Goal: Task Accomplishment & Management: Manage account settings

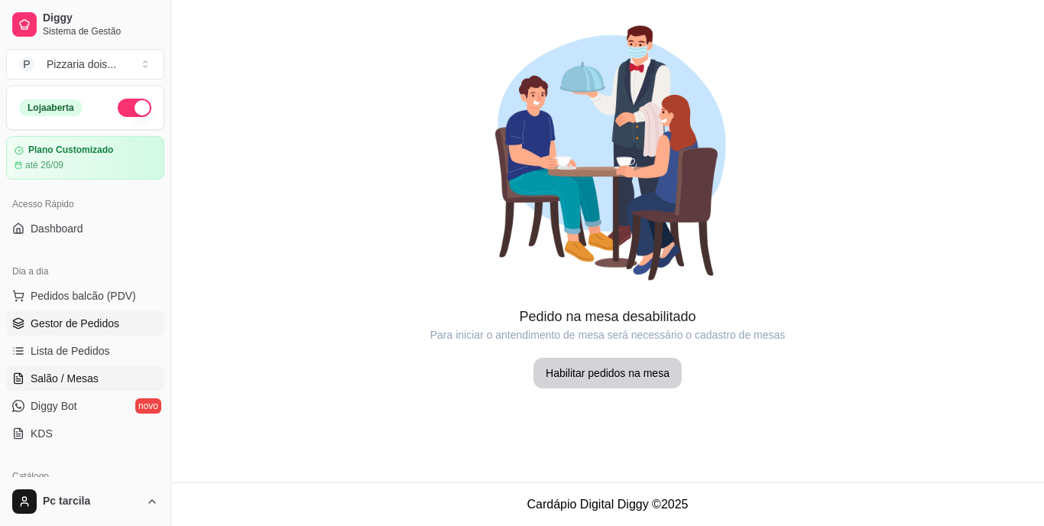
click at [73, 320] on span "Gestor de Pedidos" at bounding box center [75, 323] width 89 height 15
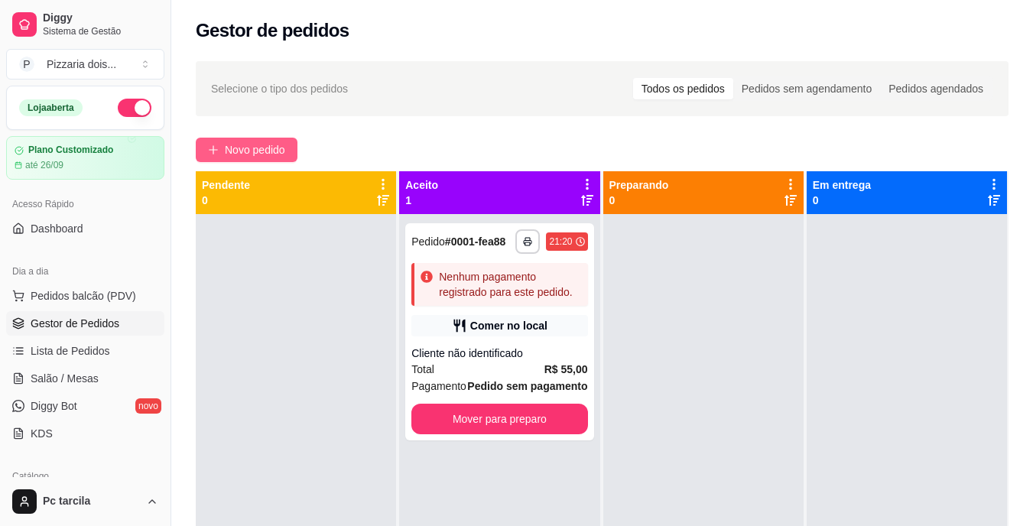
click at [237, 150] on span "Novo pedido" at bounding box center [255, 149] width 60 height 17
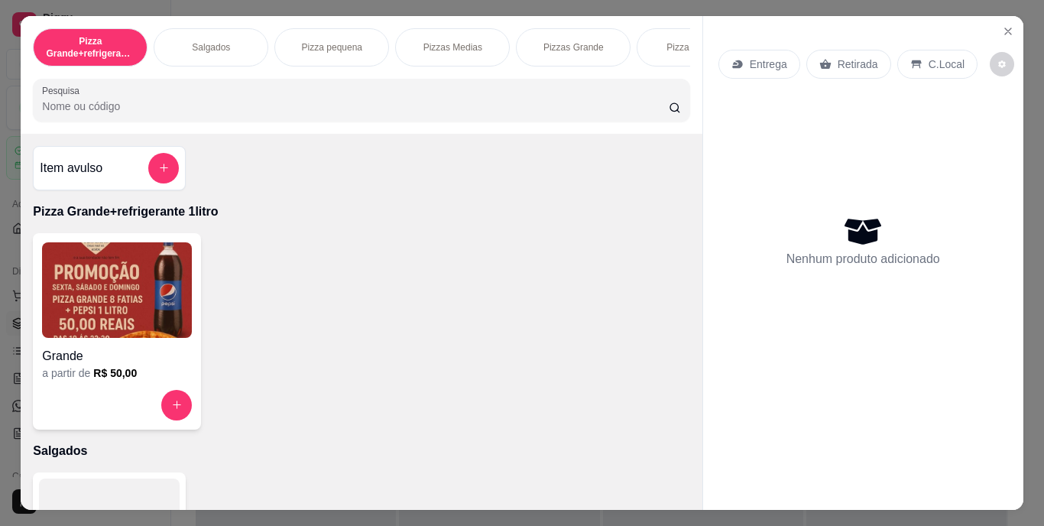
scroll to position [0, 575]
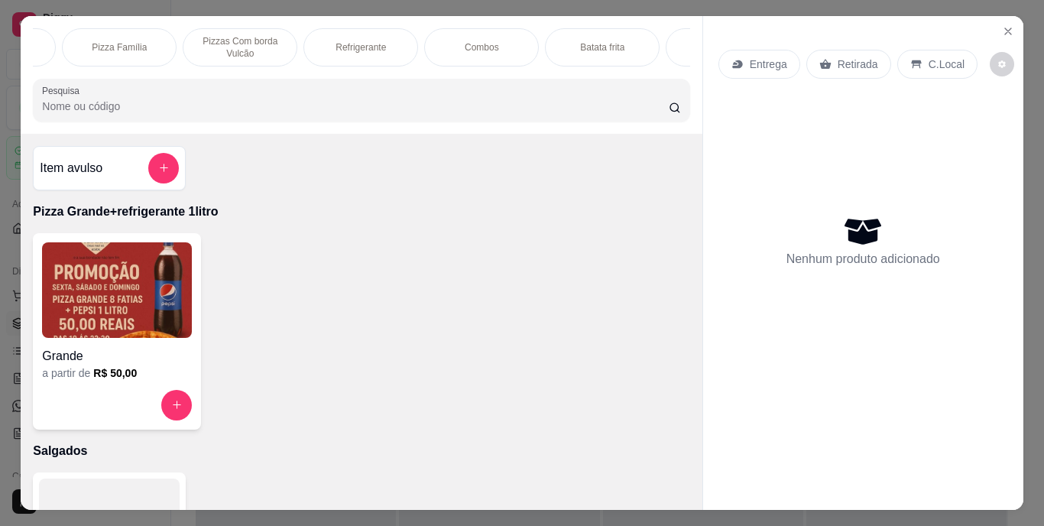
click at [446, 47] on div "Combos" at bounding box center [481, 47] width 115 height 38
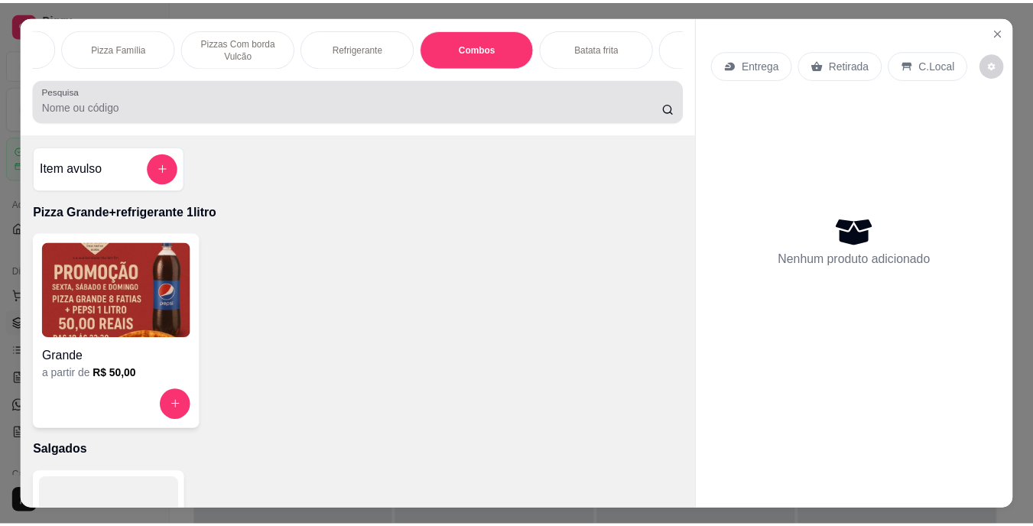
scroll to position [39, 0]
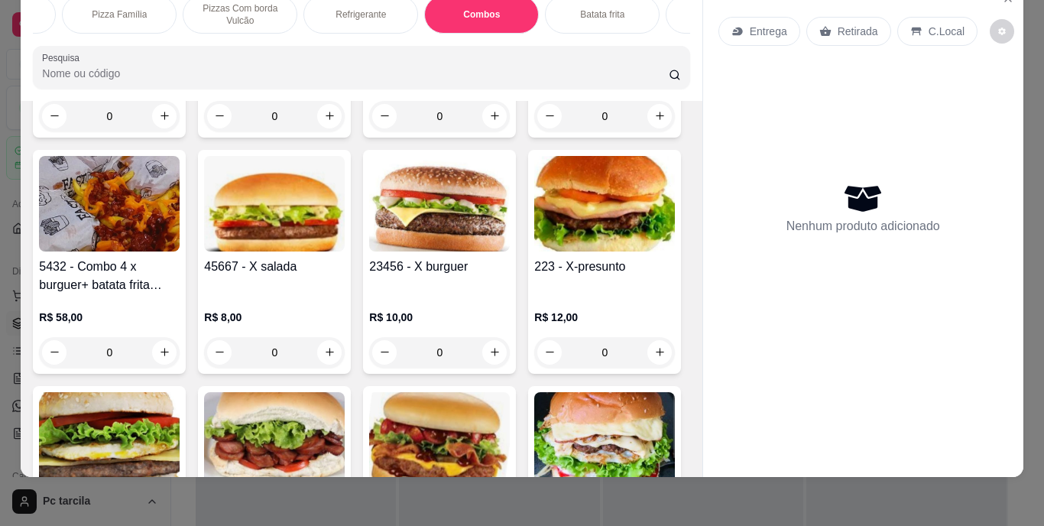
click at [492, 131] on div "0" at bounding box center [439, 116] width 141 height 31
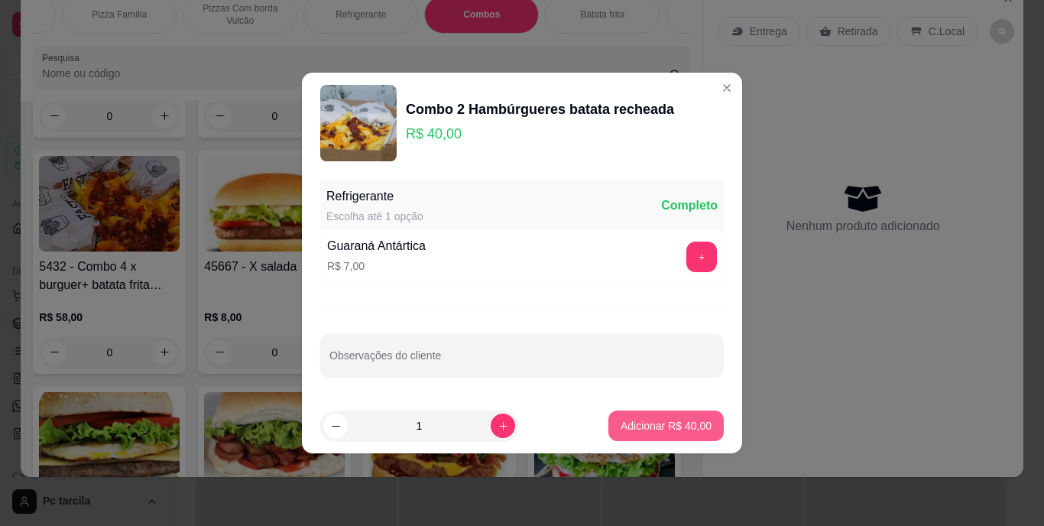
click at [670, 433] on button "Adicionar R$ 40,00" at bounding box center [665, 425] width 115 height 31
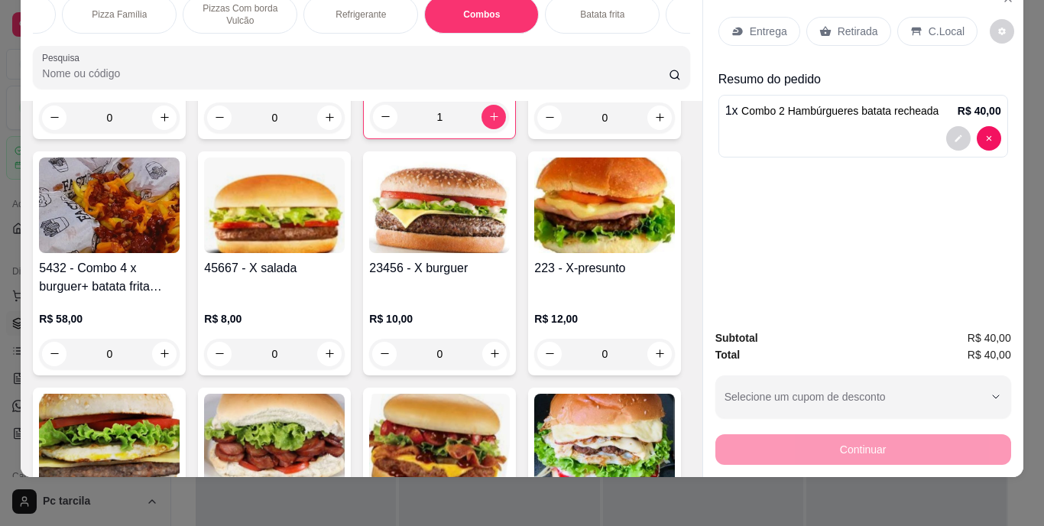
click at [843, 33] on div "Retirada" at bounding box center [848, 31] width 85 height 29
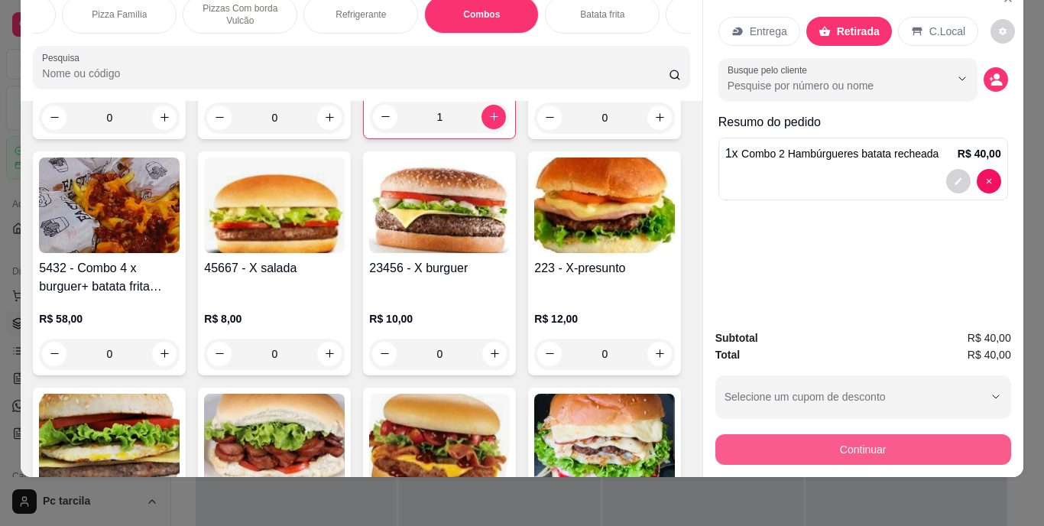
click at [816, 434] on button "Continuar" at bounding box center [863, 449] width 296 height 31
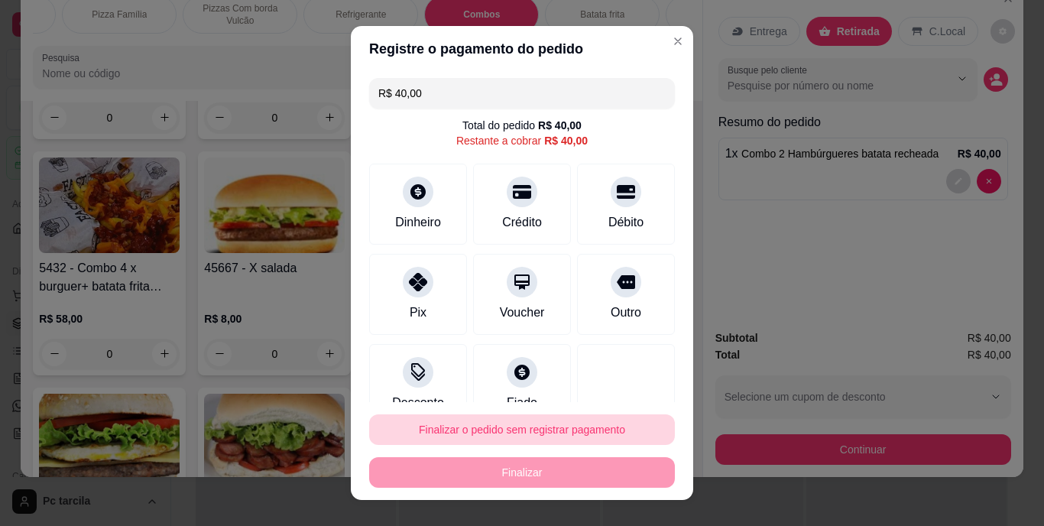
click at [486, 427] on button "Finalizar o pedido sem registrar pagamento" at bounding box center [522, 429] width 306 height 31
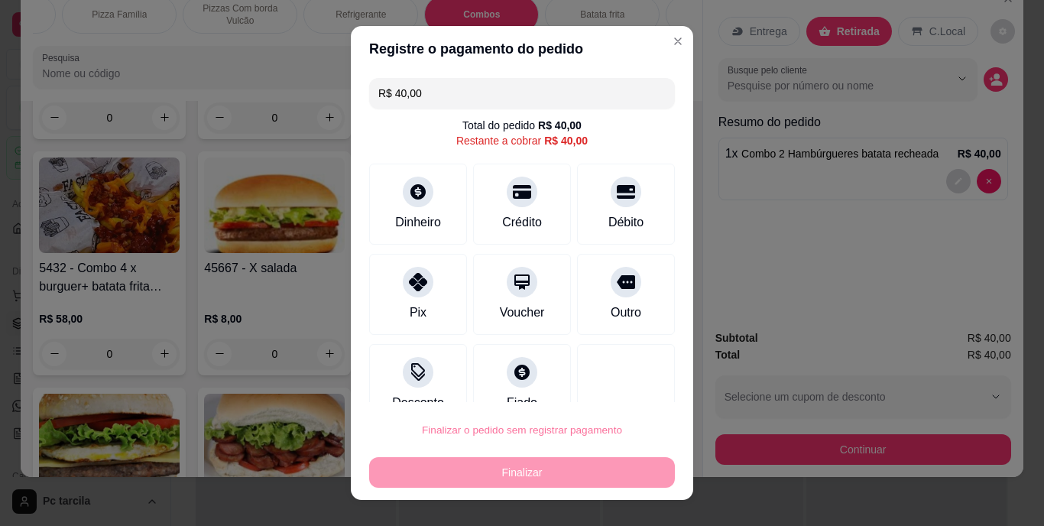
click at [608, 381] on button "Confirmar" at bounding box center [611, 386] width 57 height 24
type input "0"
type input "R$ 0,00"
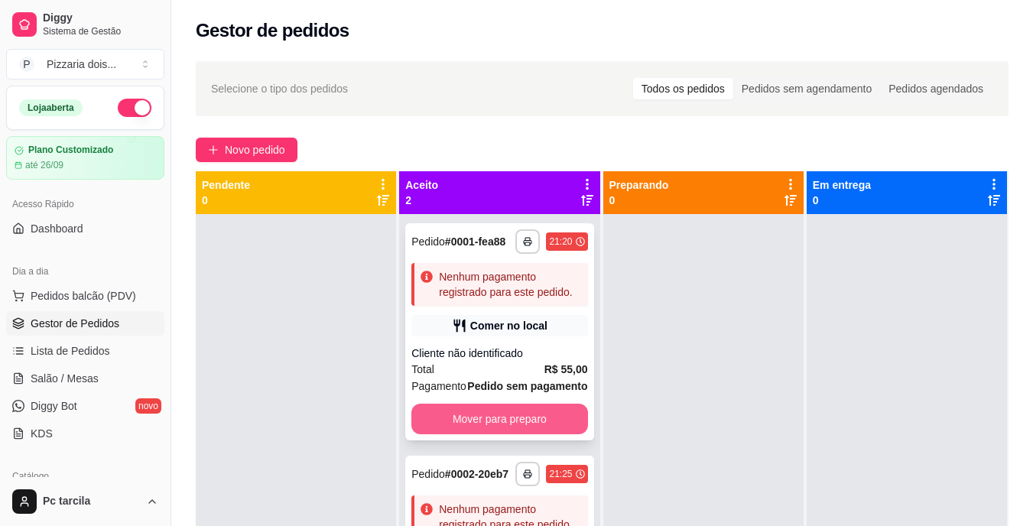
click at [506, 424] on button "Mover para preparo" at bounding box center [499, 419] width 176 height 31
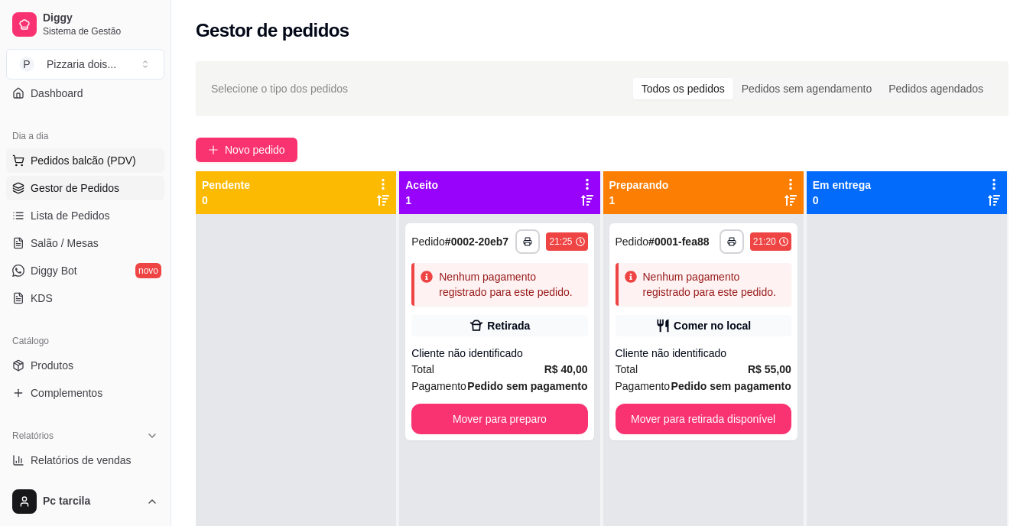
scroll to position [229, 0]
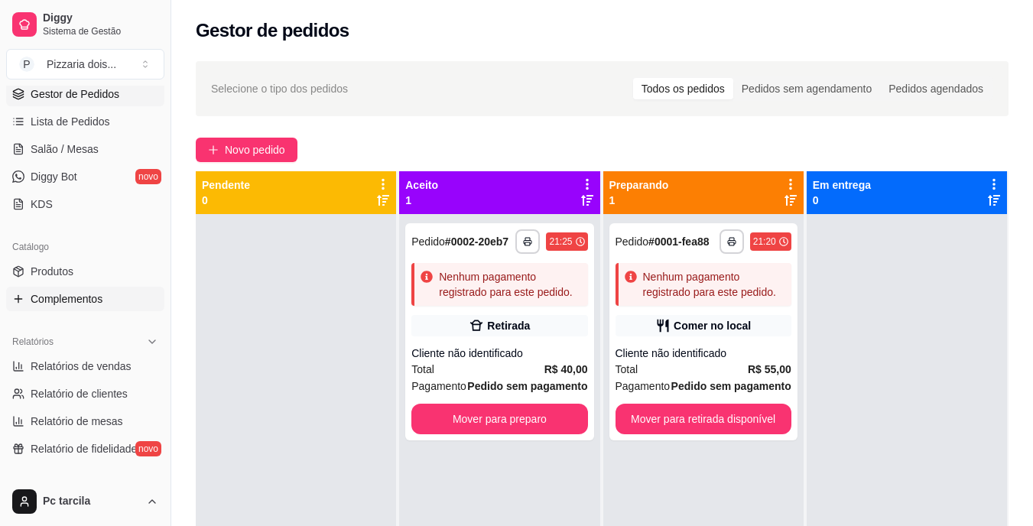
click at [68, 289] on link "Complementos" at bounding box center [85, 299] width 158 height 24
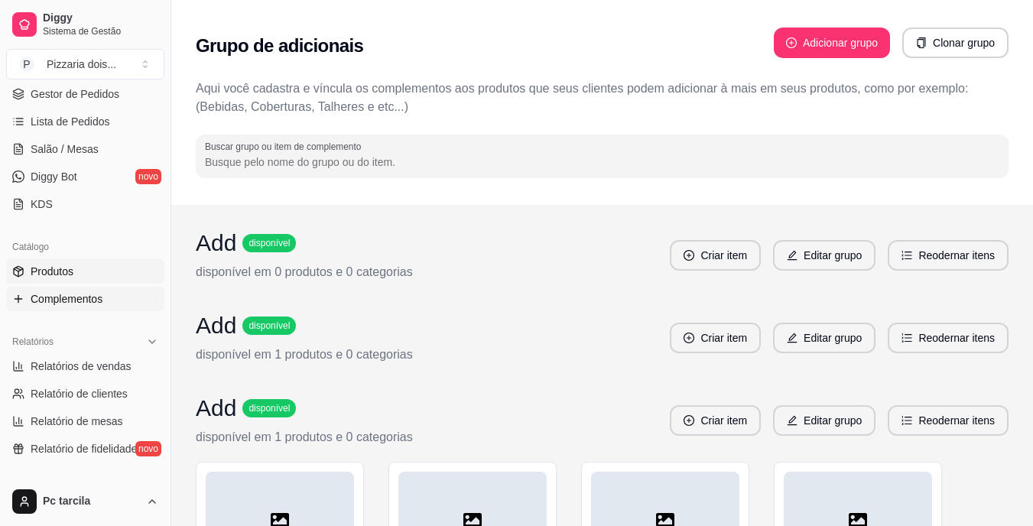
click at [70, 273] on span "Produtos" at bounding box center [52, 271] width 43 height 15
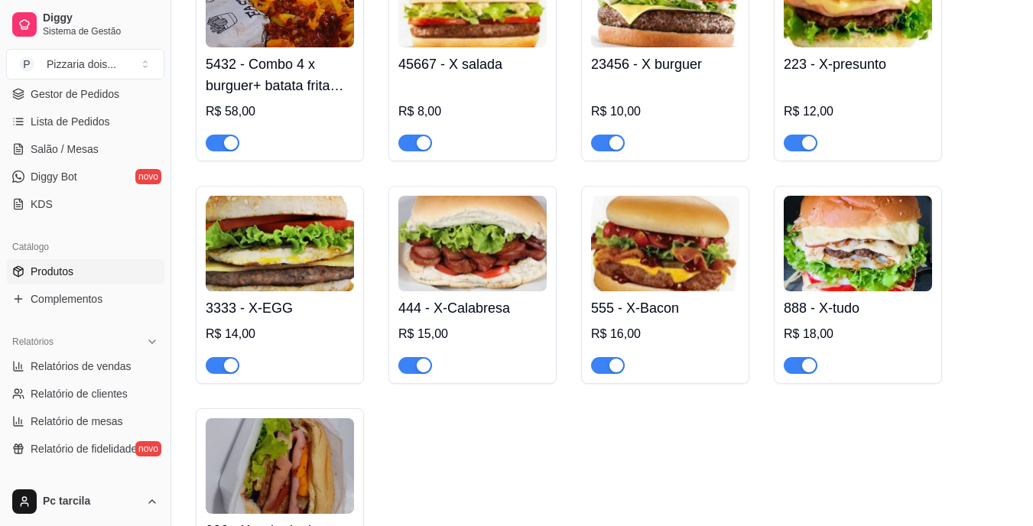
scroll to position [9555, 0]
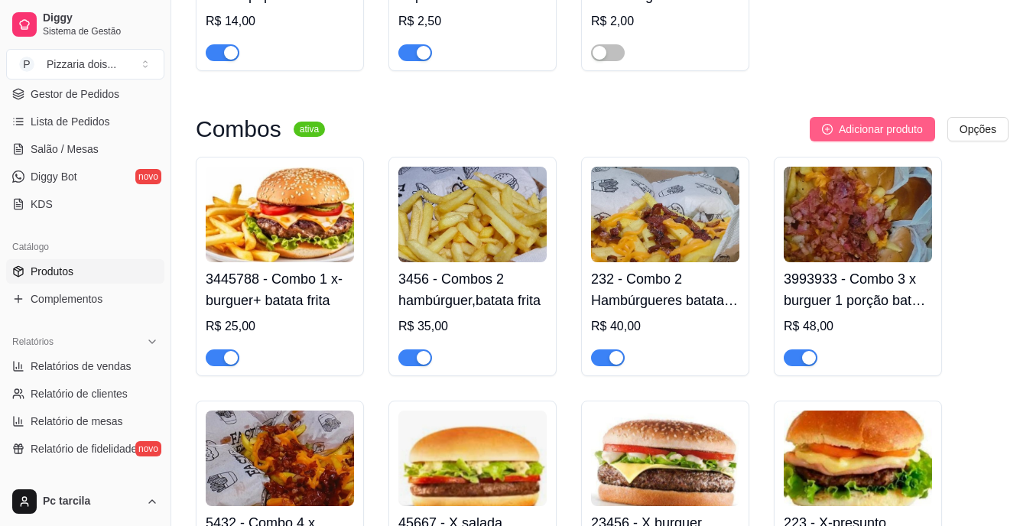
click at [863, 138] on span "Adicionar produto" at bounding box center [881, 129] width 84 height 17
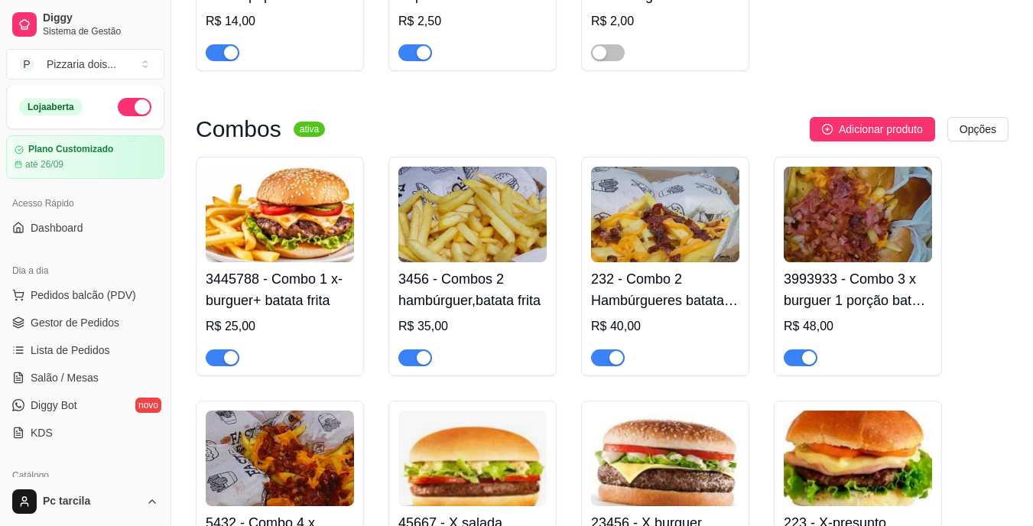
scroll to position [0, 0]
click at [56, 320] on span "Gestor de Pedidos" at bounding box center [75, 323] width 89 height 15
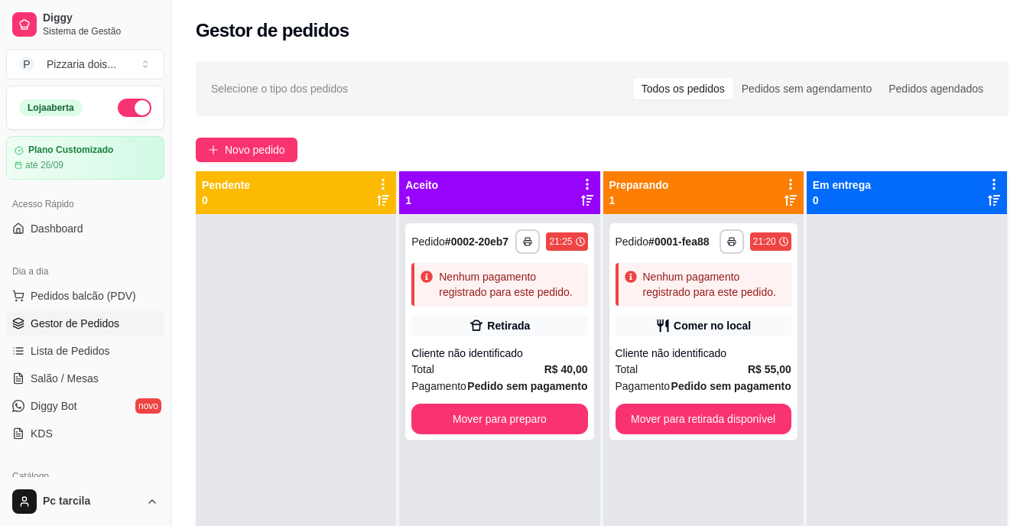
click at [340, 269] on div at bounding box center [296, 477] width 200 height 526
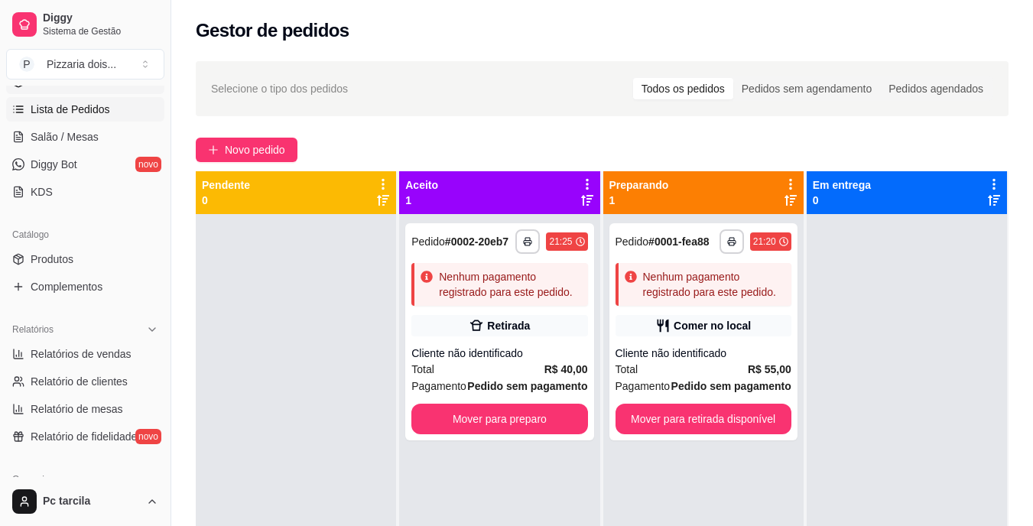
scroll to position [382, 0]
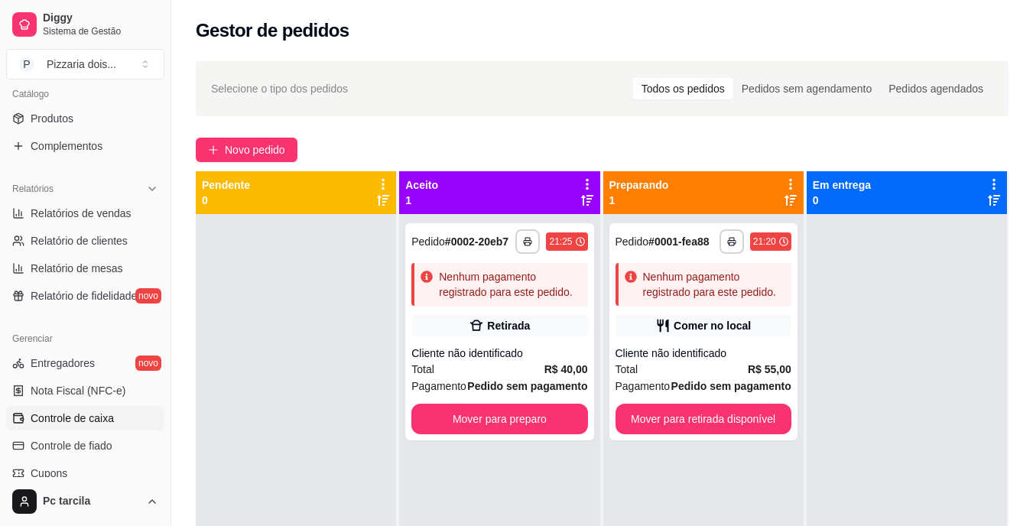
click at [76, 408] on link "Controle de caixa" at bounding box center [85, 418] width 158 height 24
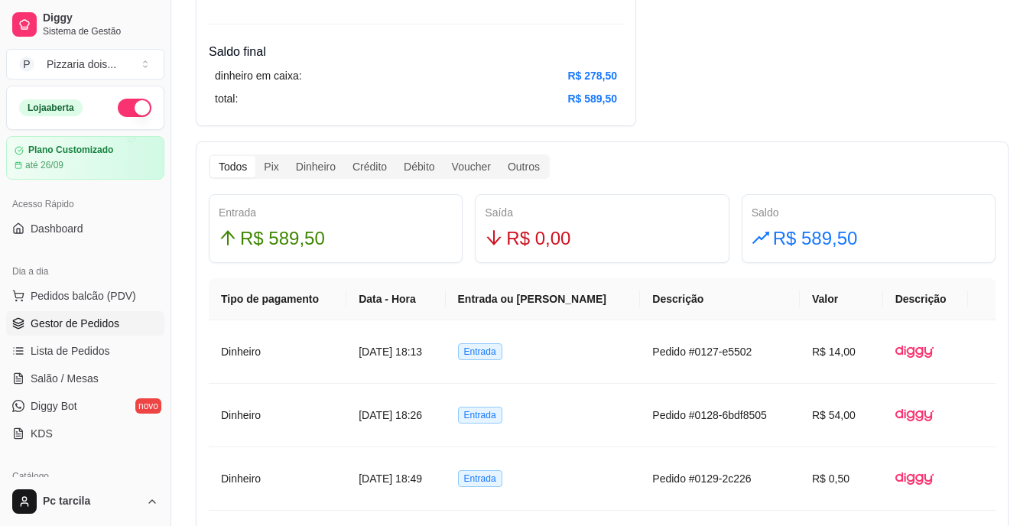
click at [64, 321] on span "Gestor de Pedidos" at bounding box center [75, 323] width 89 height 15
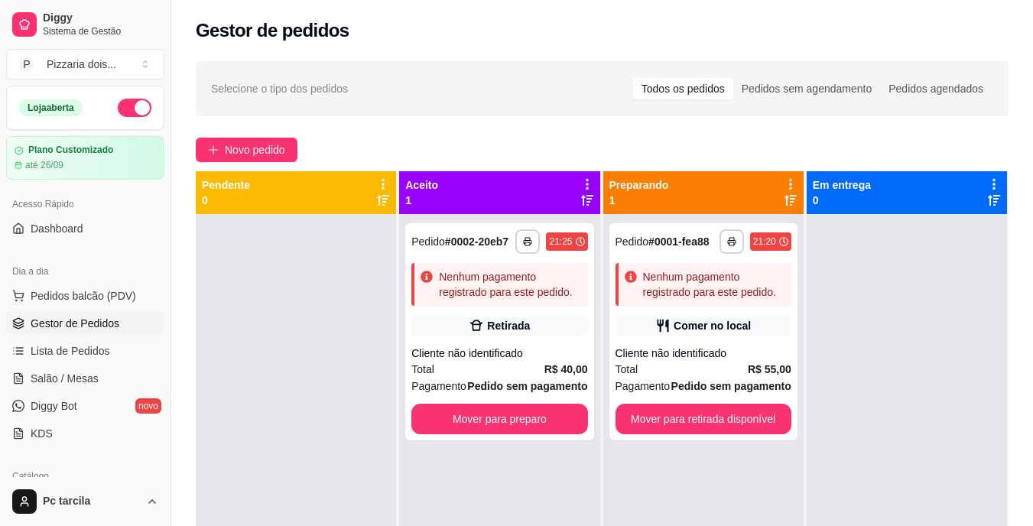
click at [6, 311] on link "Gestor de Pedidos" at bounding box center [85, 323] width 158 height 24
click at [564, 351] on div "Cliente não identificado" at bounding box center [499, 353] width 176 height 15
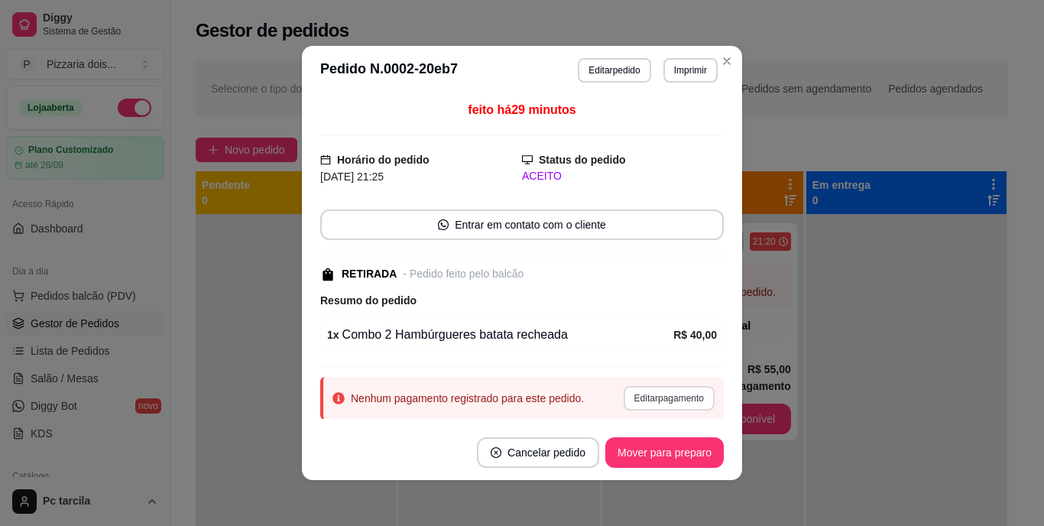
click at [642, 393] on button "Editar pagamento" at bounding box center [669, 398] width 91 height 24
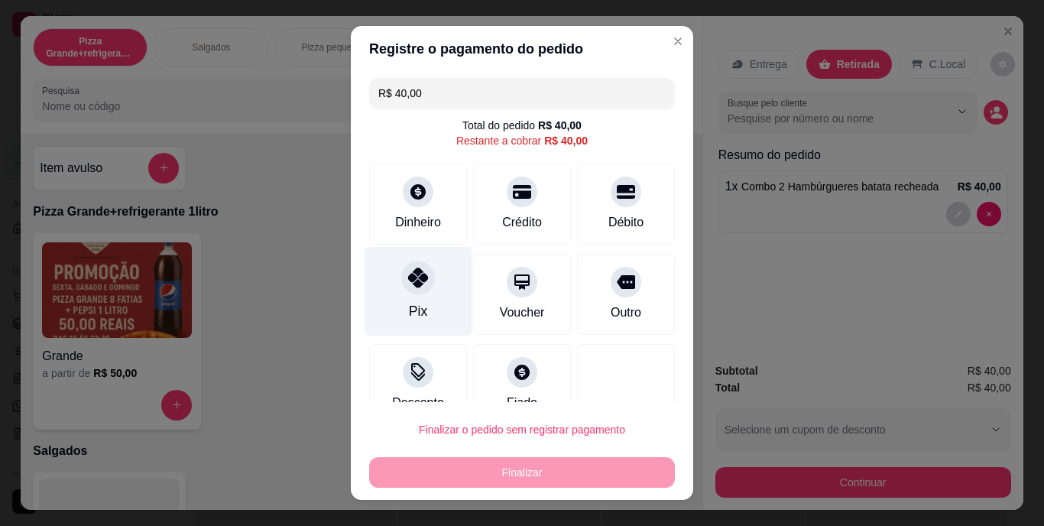
click at [394, 301] on div "Pix" at bounding box center [419, 291] width 108 height 89
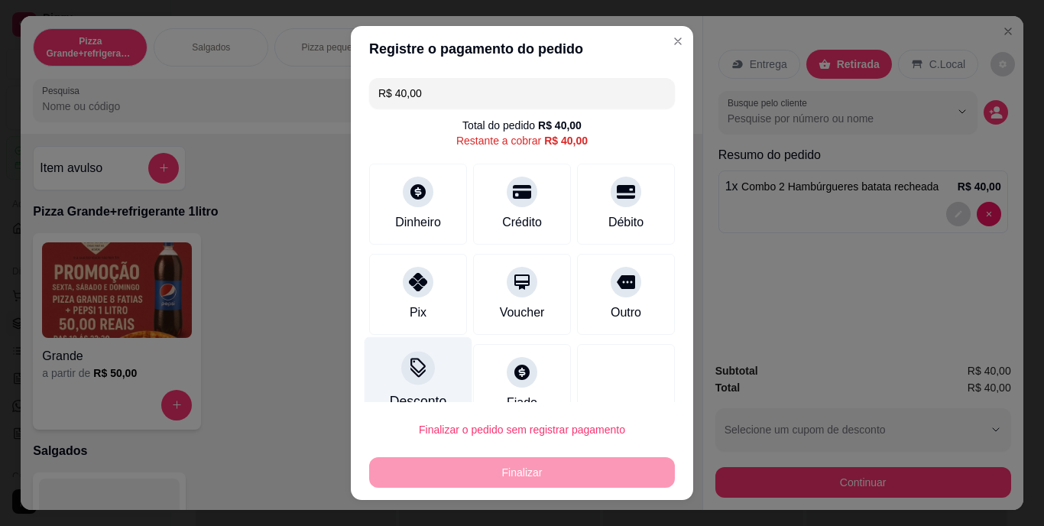
type input "R$ 0,00"
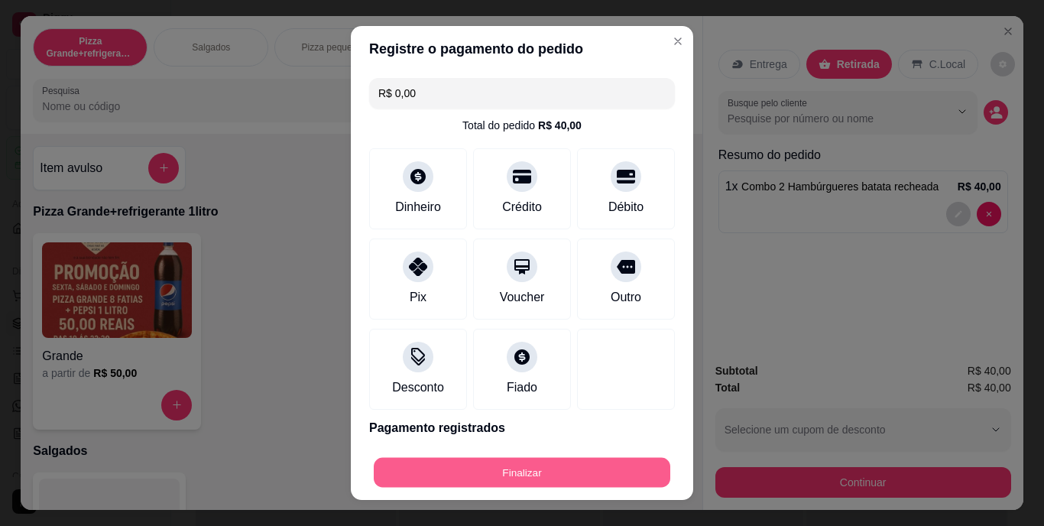
click at [485, 462] on button "Finalizar" at bounding box center [522, 472] width 297 height 30
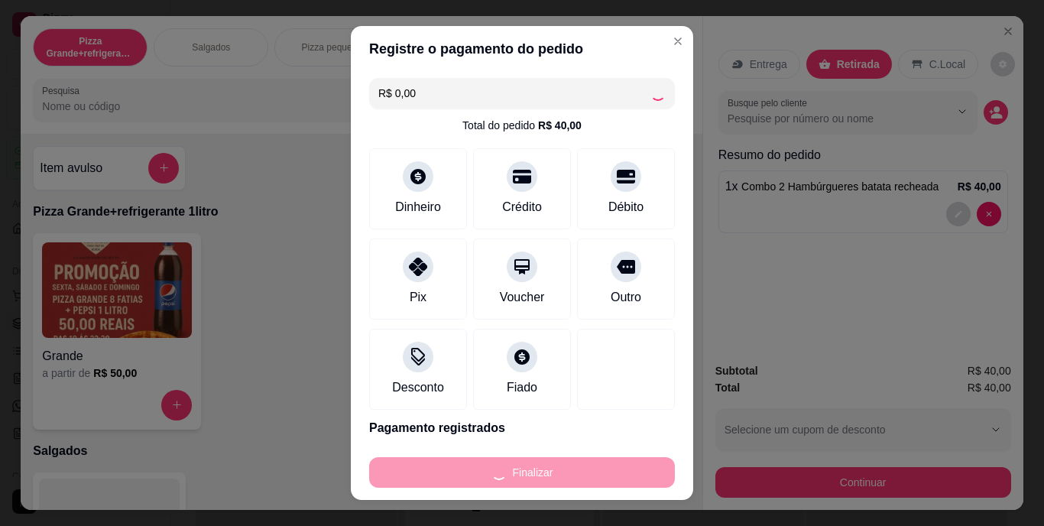
type input "0"
type input "-R$ 40,00"
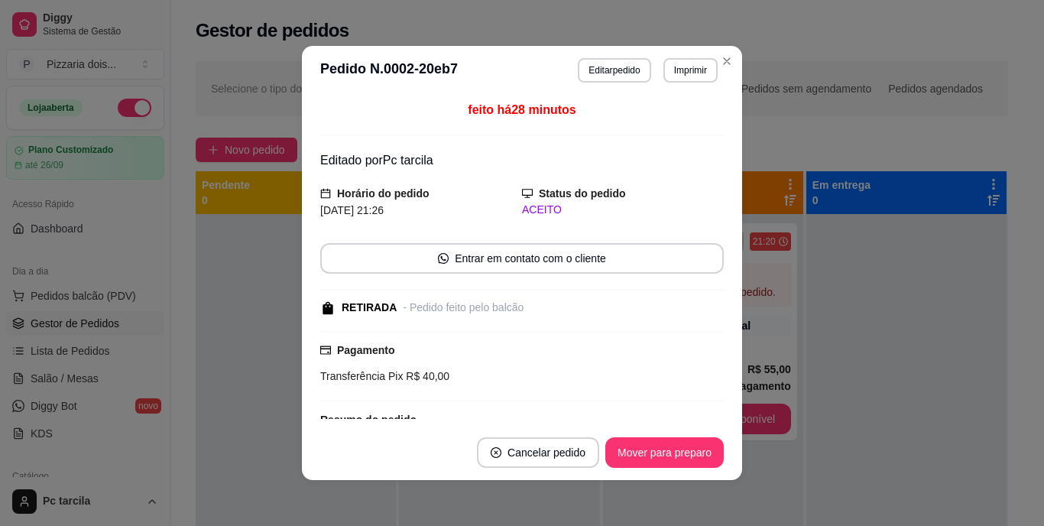
drag, startPoint x: 722, startPoint y: 454, endPoint x: 709, endPoint y: 453, distance: 13.0
click at [719, 454] on footer "Cancelar pedido Mover para preparo" at bounding box center [522, 452] width 440 height 55
click at [707, 452] on button "Mover para preparo" at bounding box center [664, 452] width 118 height 31
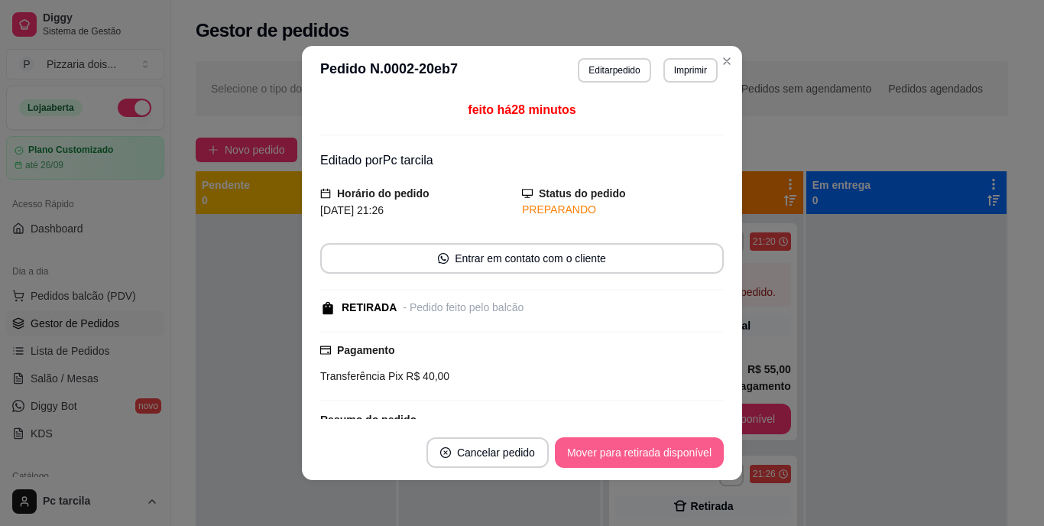
click at [700, 452] on button "Mover para retirada disponível" at bounding box center [639, 452] width 169 height 31
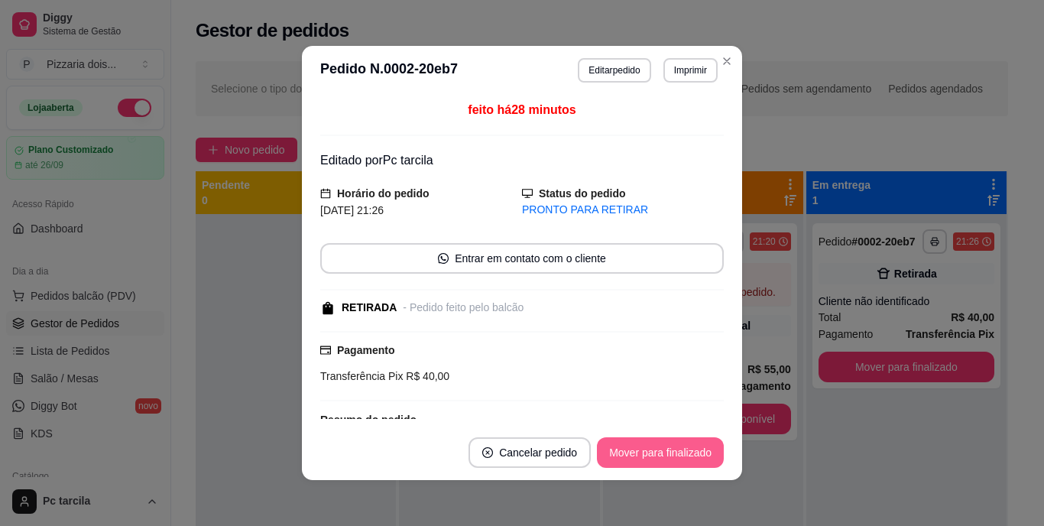
click at [698, 453] on button "Mover para finalizado" at bounding box center [660, 452] width 127 height 31
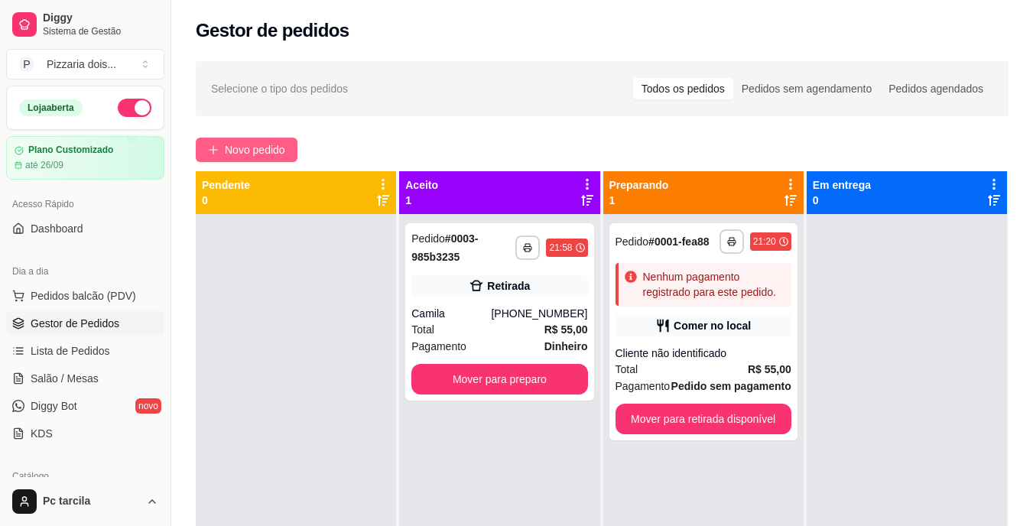
click at [289, 140] on button "Novo pedido" at bounding box center [247, 150] width 102 height 24
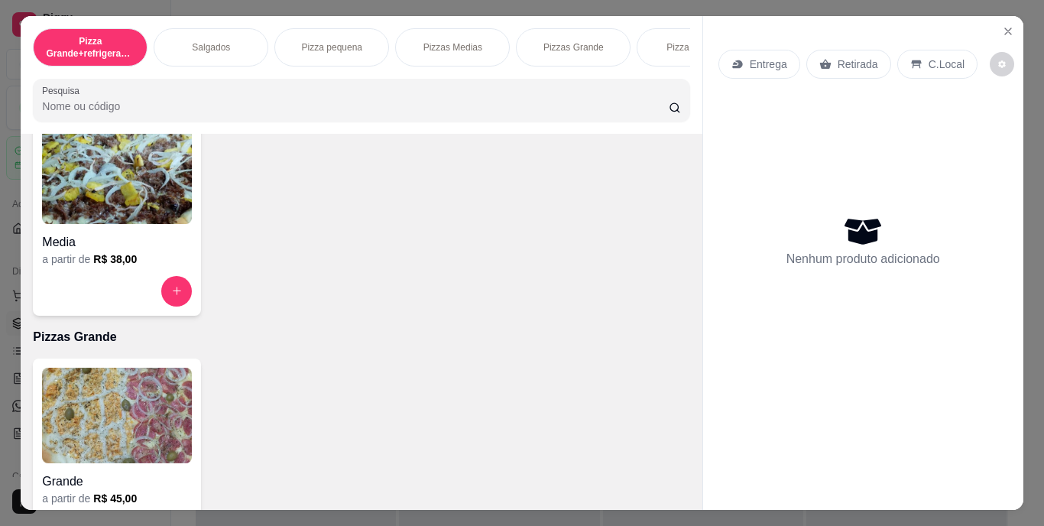
scroll to position [1070, 0]
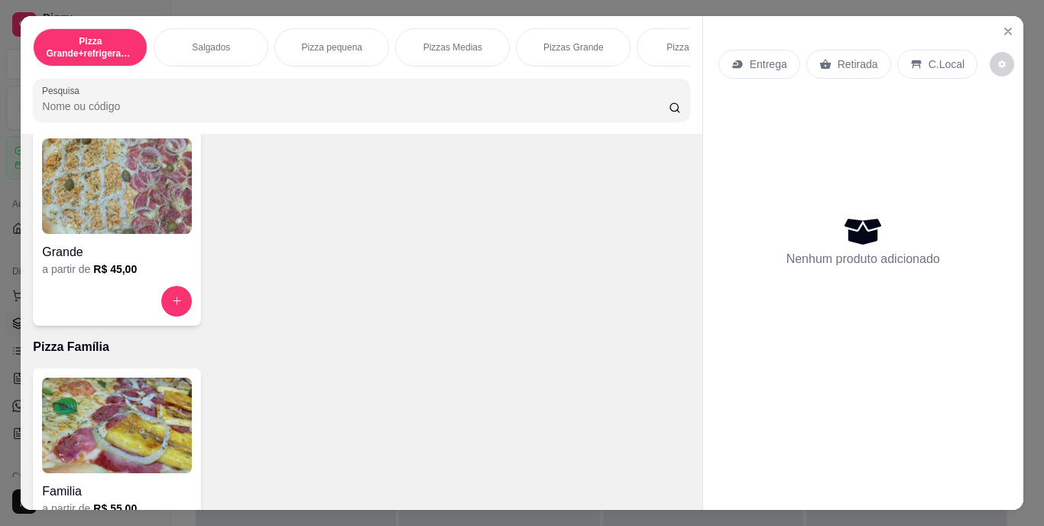
click at [126, 269] on h6 "R$ 45,00" at bounding box center [115, 268] width 44 height 15
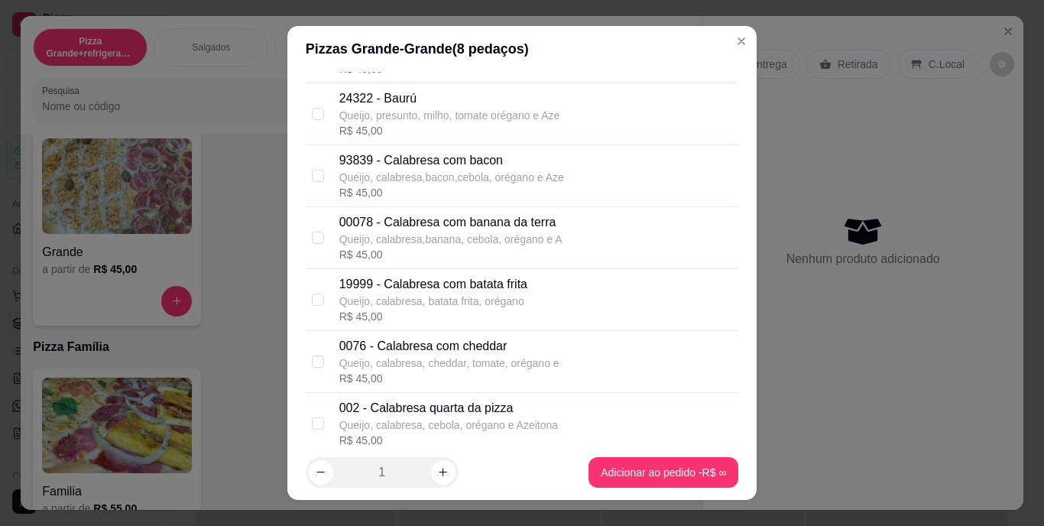
scroll to position [612, 0]
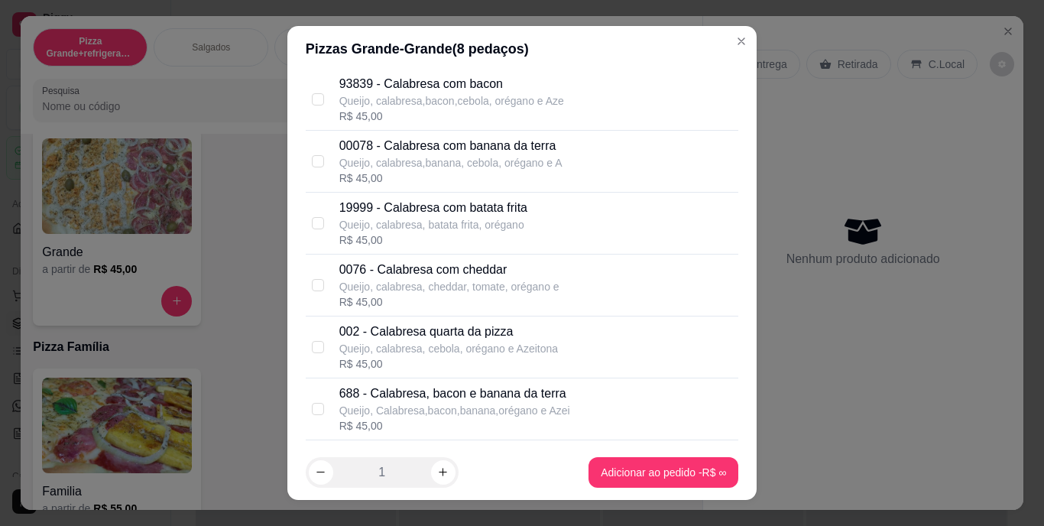
click at [459, 355] on p "Queijo, calabresa, cebola, orégano e Azeitona" at bounding box center [448, 348] width 219 height 15
checkbox input "true"
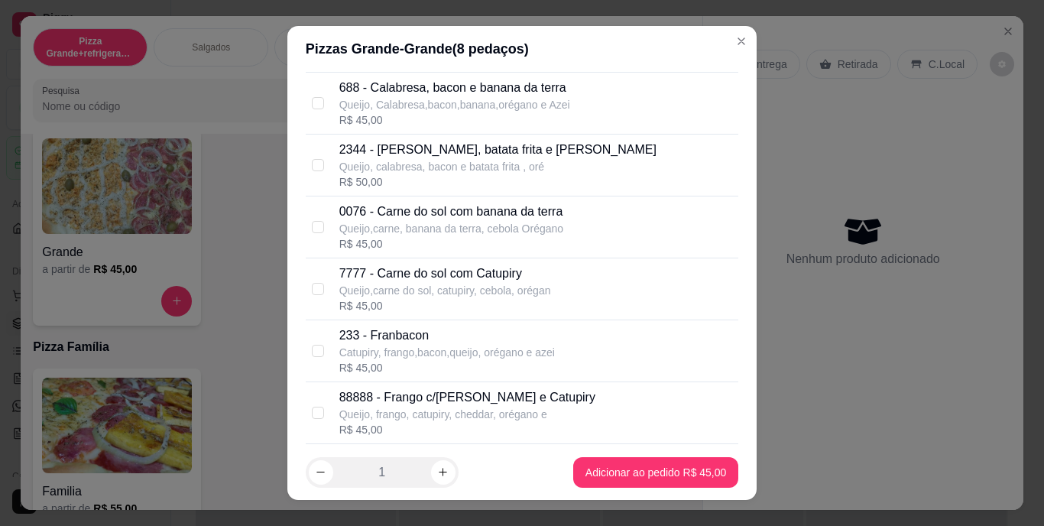
click at [514, 229] on p "Queijo,carne, banana da terra, cebola Orégano" at bounding box center [451, 228] width 224 height 15
checkbox input "true"
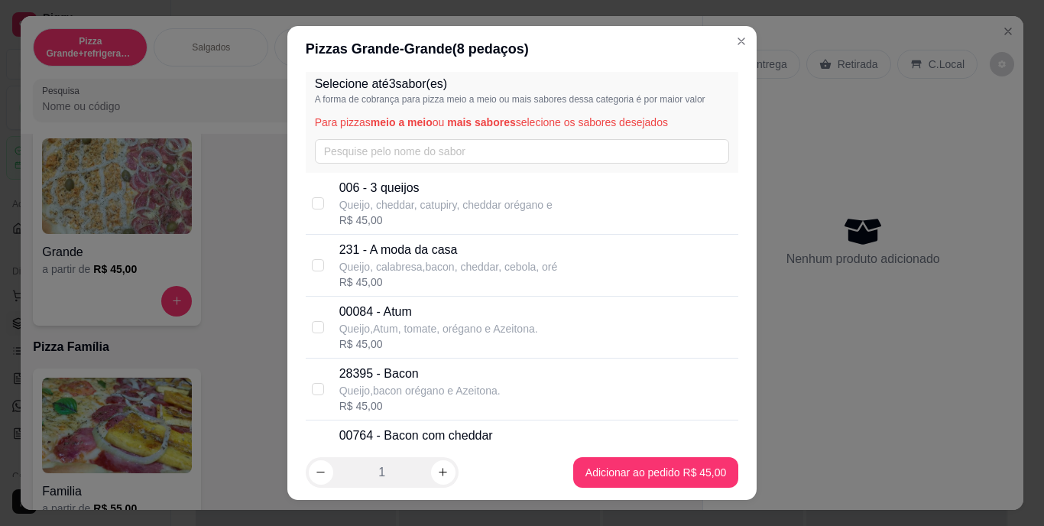
scroll to position [0, 0]
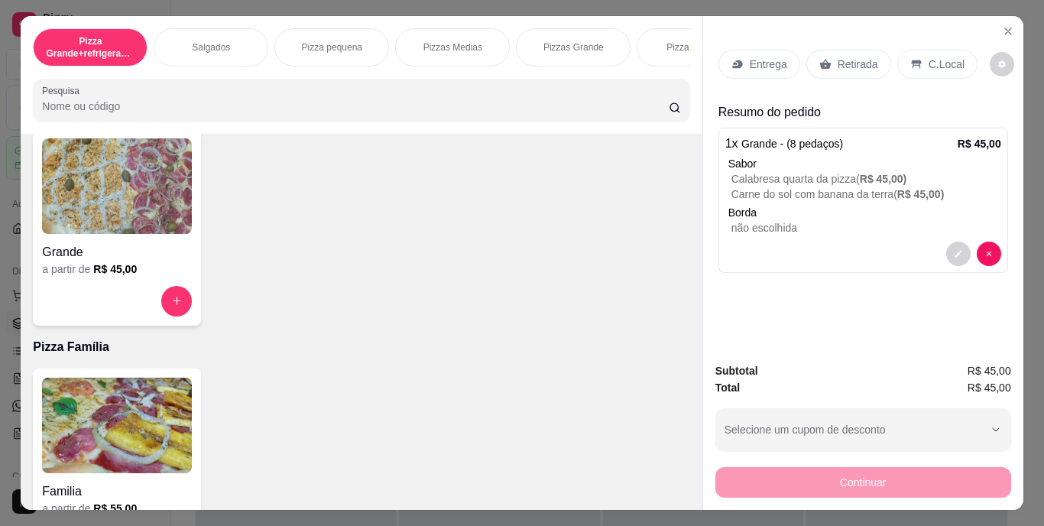
click at [816, 69] on div "Retirada" at bounding box center [848, 64] width 85 height 29
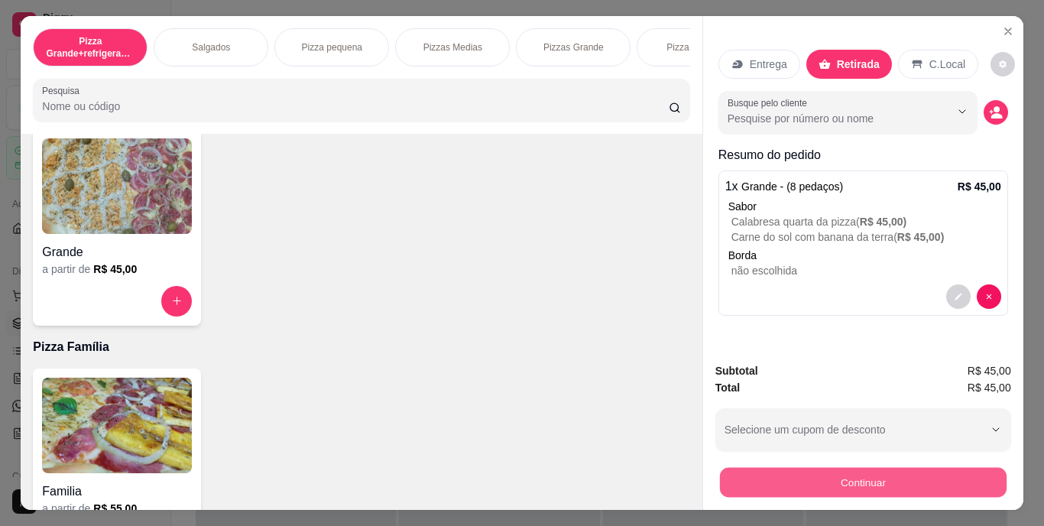
click at [828, 475] on button "Continuar" at bounding box center [862, 483] width 287 height 30
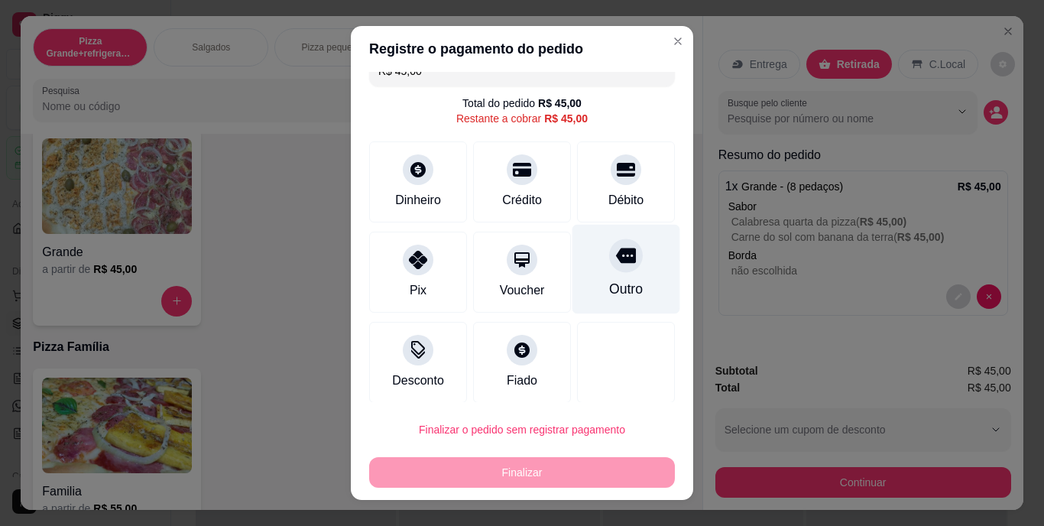
scroll to position [29, 0]
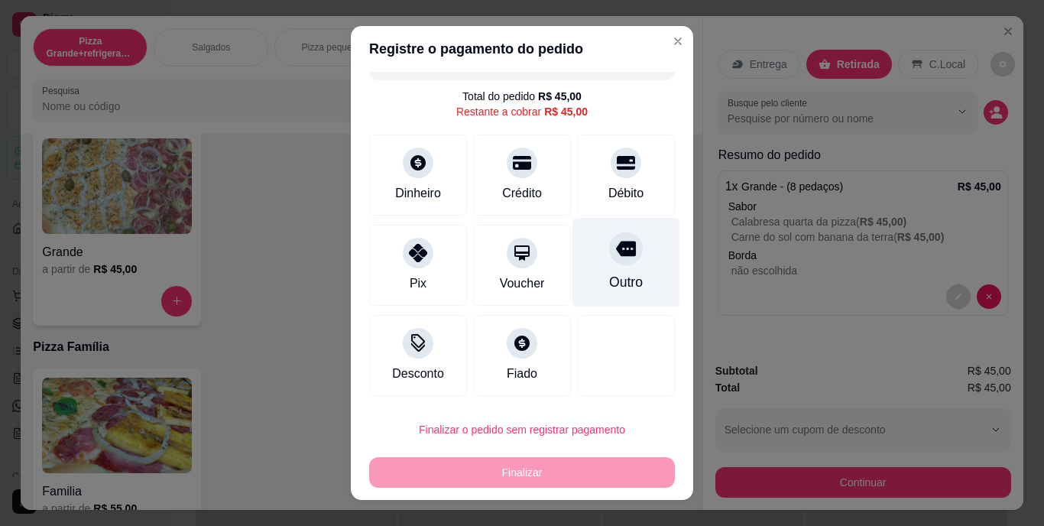
click at [609, 286] on div "Outro" at bounding box center [626, 283] width 34 height 20
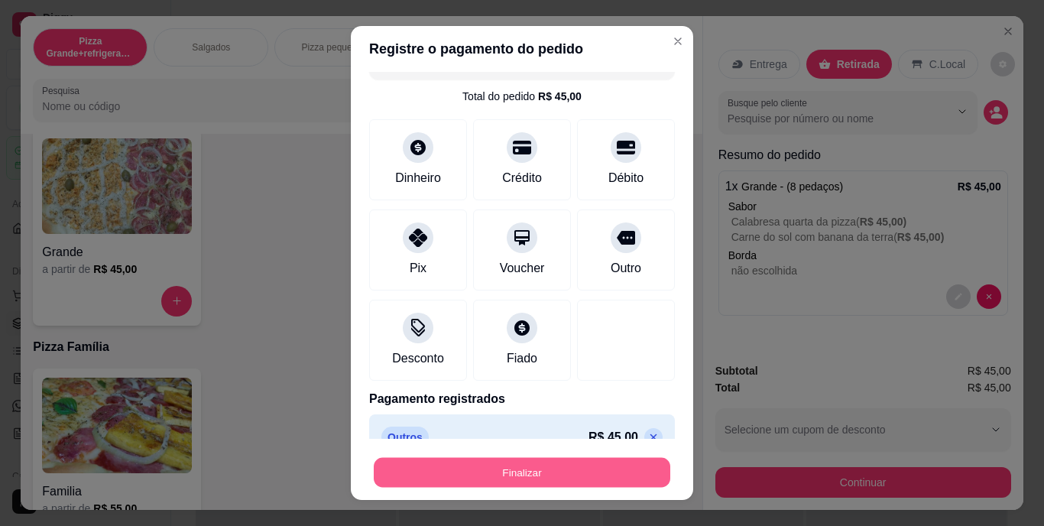
click at [551, 462] on button "Finalizar" at bounding box center [522, 472] width 297 height 30
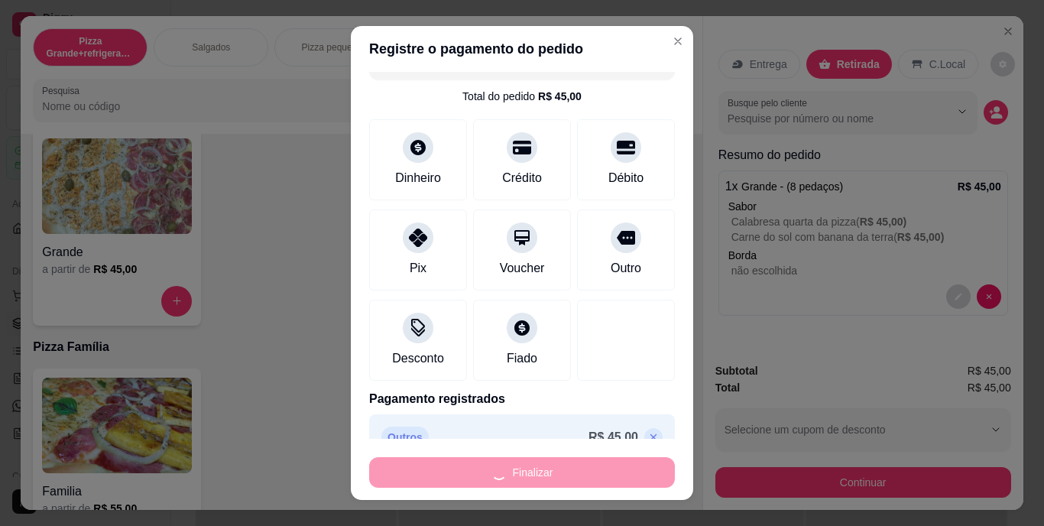
type input "-R$ 45,00"
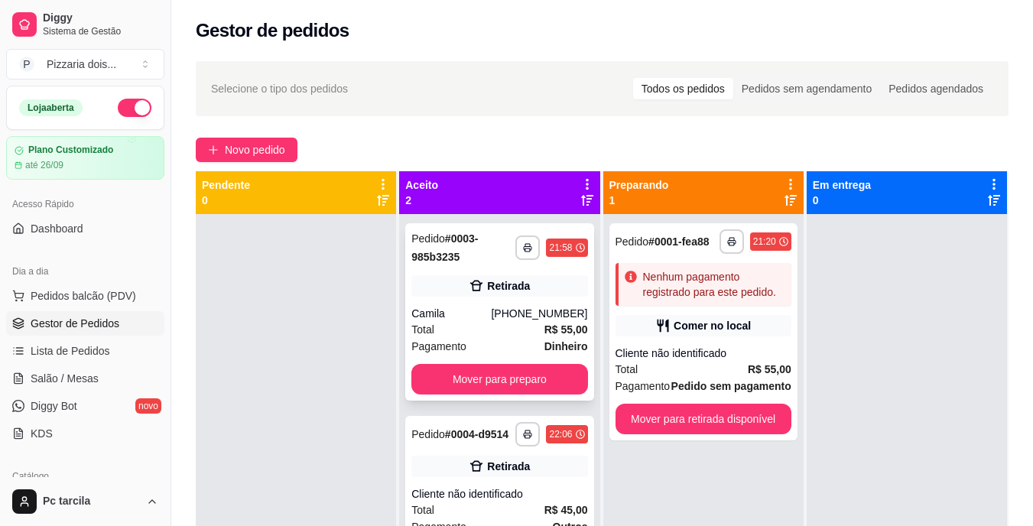
click at [532, 326] on div "Total R$ 55,00" at bounding box center [499, 329] width 176 height 17
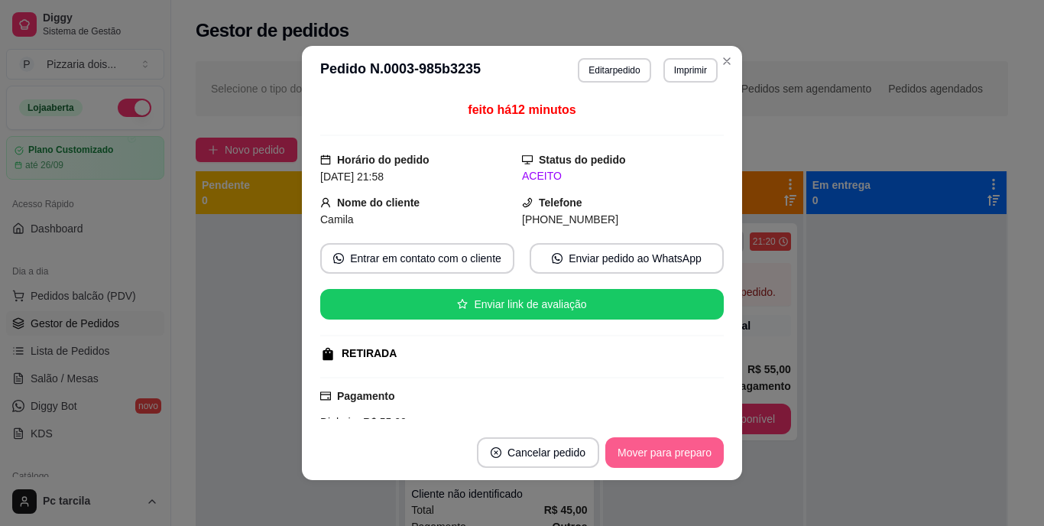
click at [638, 453] on button "Mover para preparo" at bounding box center [664, 452] width 118 height 31
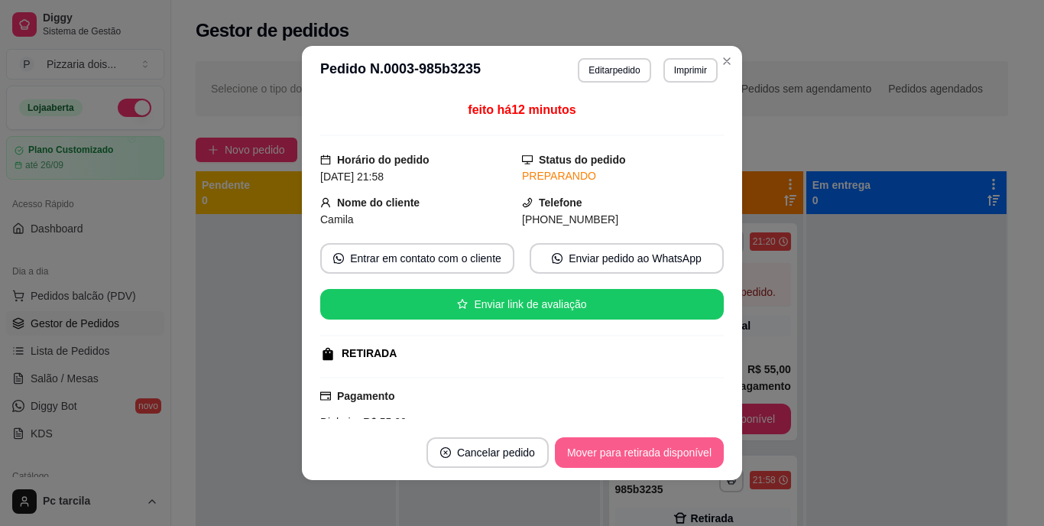
click at [638, 453] on button "Mover para retirada disponível" at bounding box center [639, 452] width 169 height 31
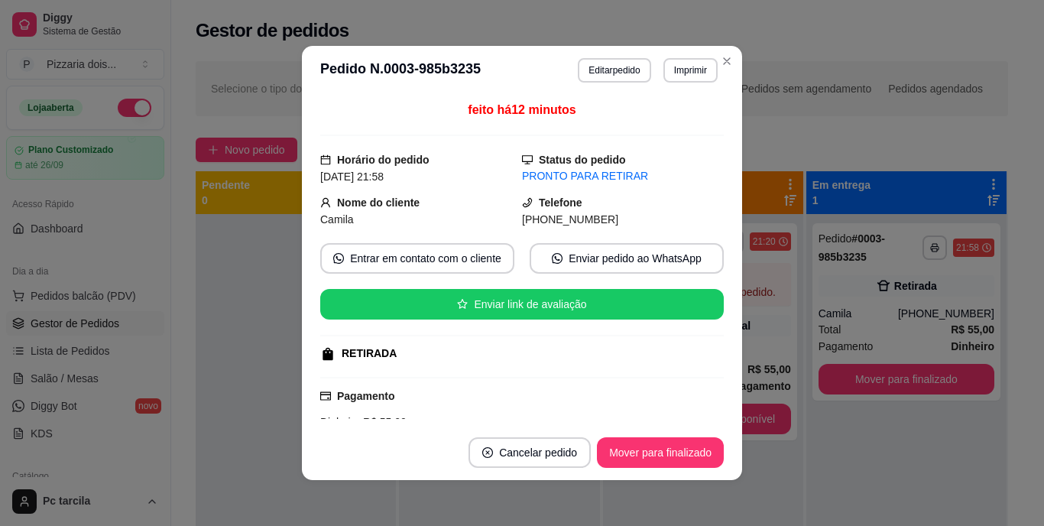
scroll to position [229, 0]
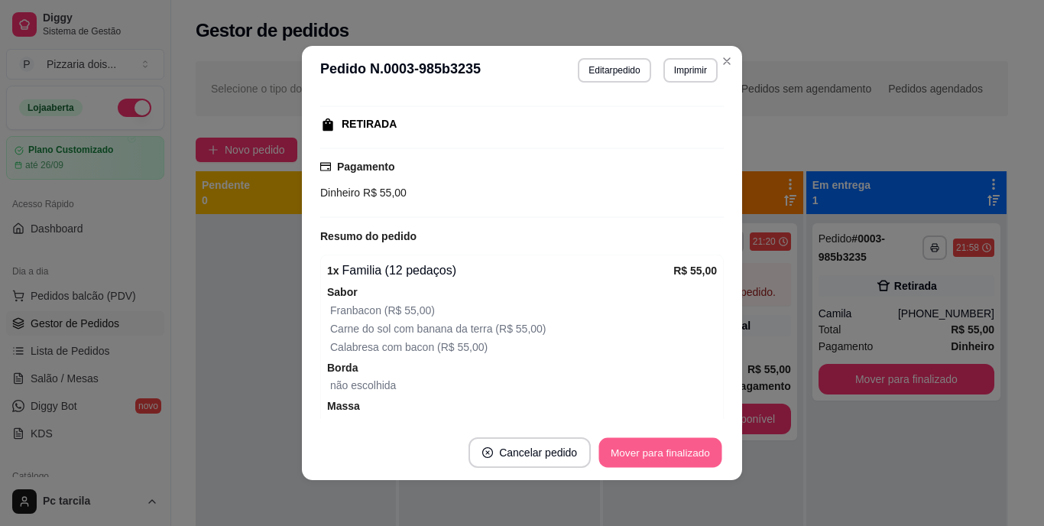
click at [619, 444] on button "Mover para finalizado" at bounding box center [660, 453] width 123 height 30
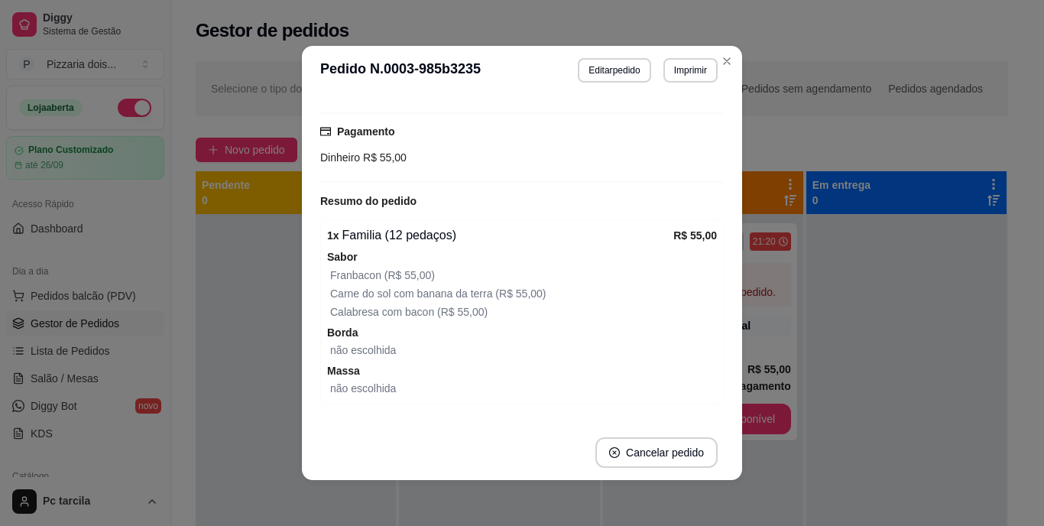
scroll to position [194, 0]
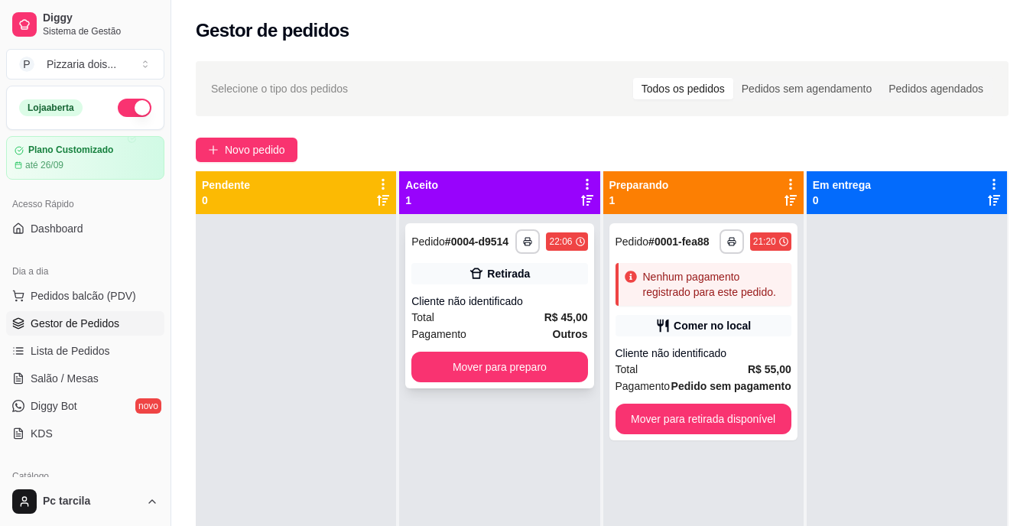
click at [562, 294] on div "Cliente não identificado" at bounding box center [499, 301] width 176 height 15
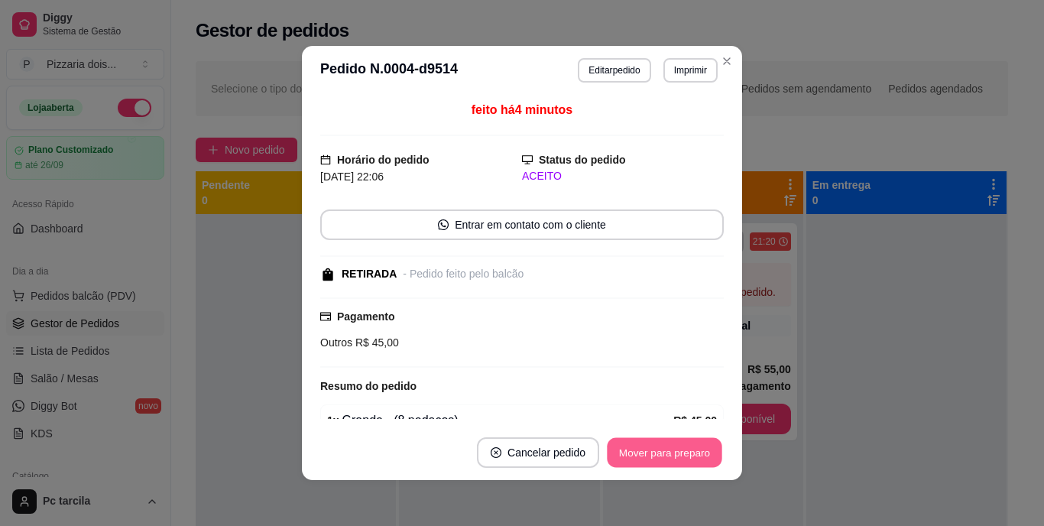
click at [682, 452] on button "Mover para preparo" at bounding box center [664, 453] width 115 height 30
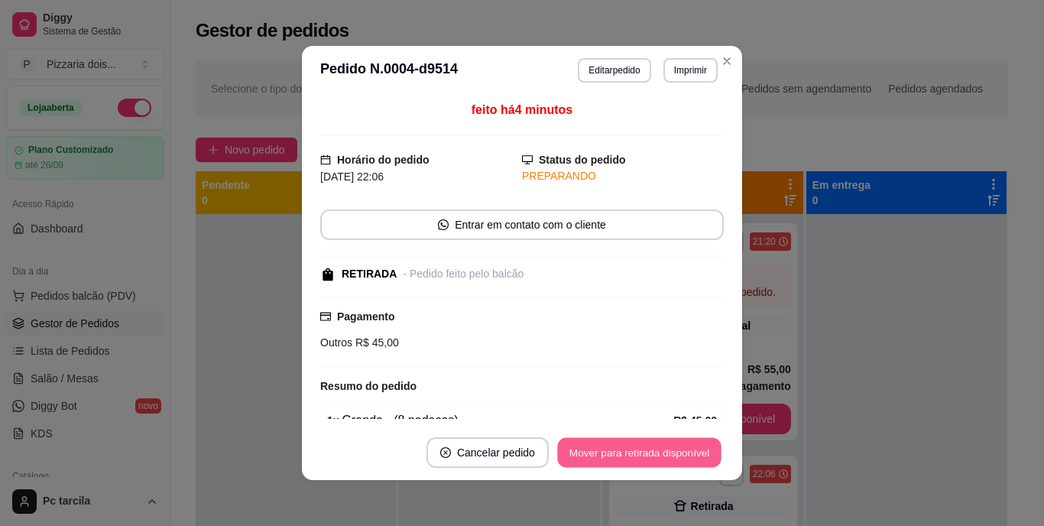
click at [681, 453] on button "Mover para retirada disponível" at bounding box center [639, 453] width 164 height 30
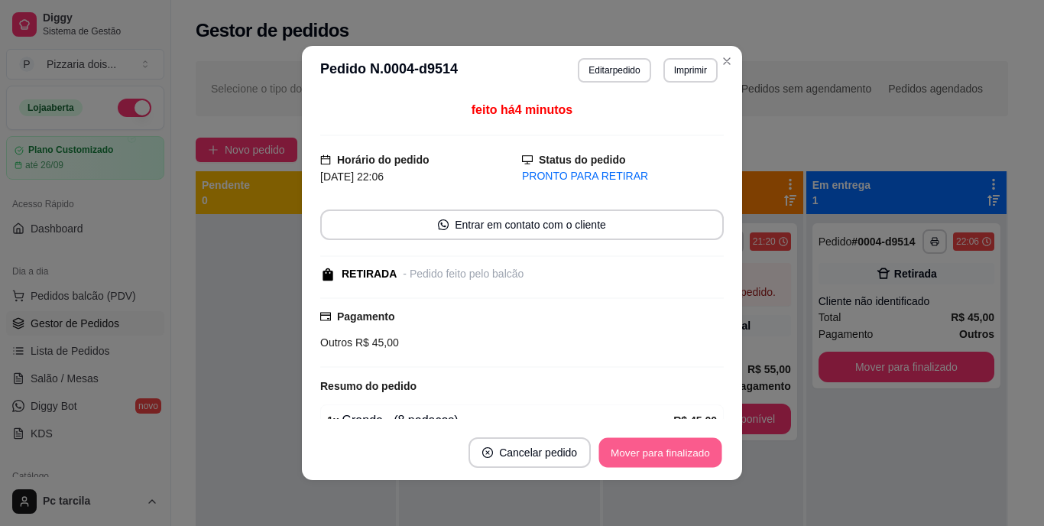
click at [704, 447] on button "Mover para finalizado" at bounding box center [660, 453] width 123 height 30
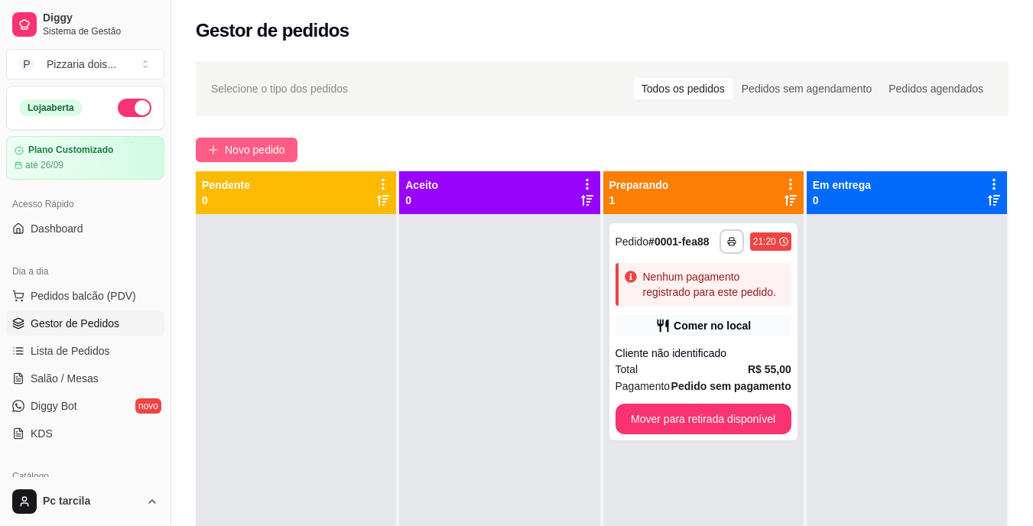
click at [275, 156] on span "Novo pedido" at bounding box center [255, 149] width 60 height 17
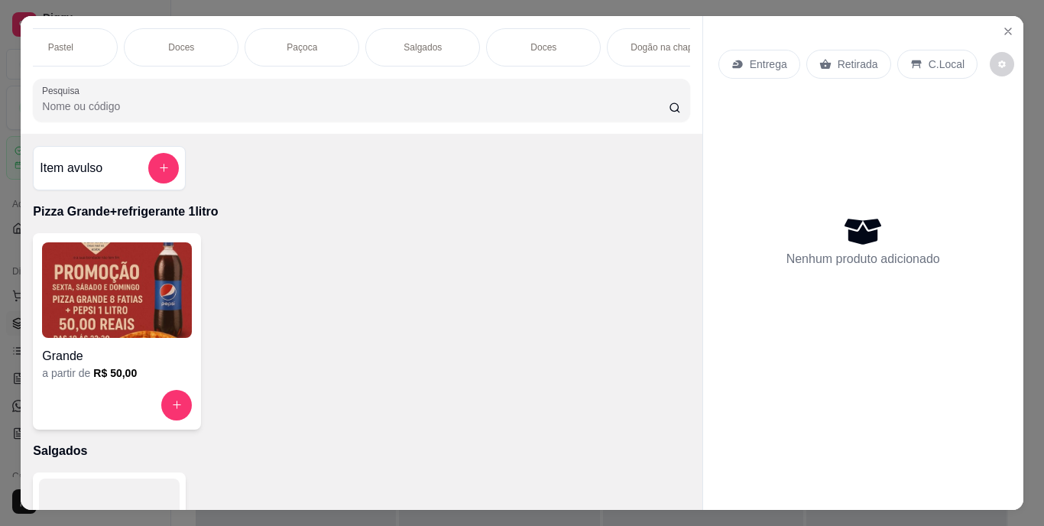
scroll to position [0, 1390]
click at [657, 44] on p "Dogão na chapa" at bounding box center [632, 47] width 67 height 12
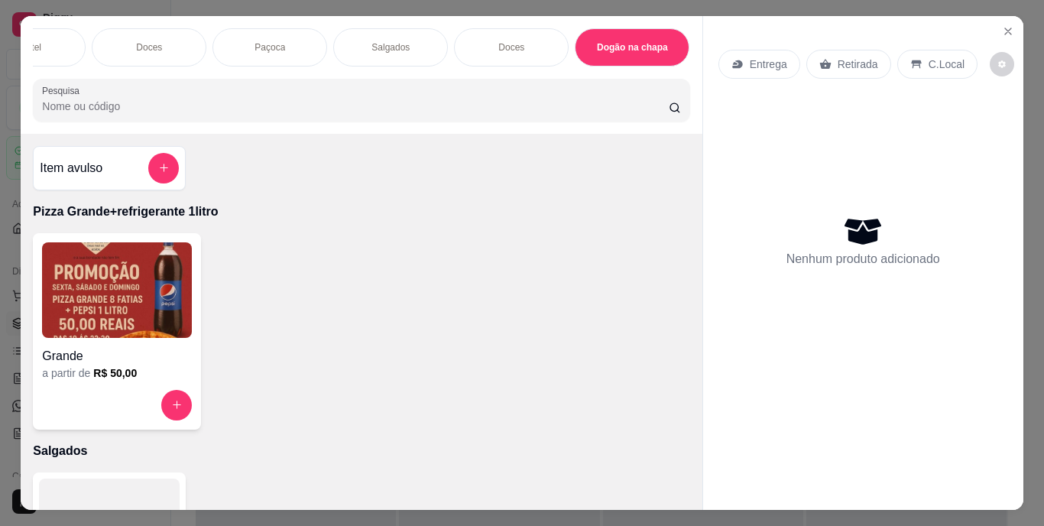
scroll to position [39, 0]
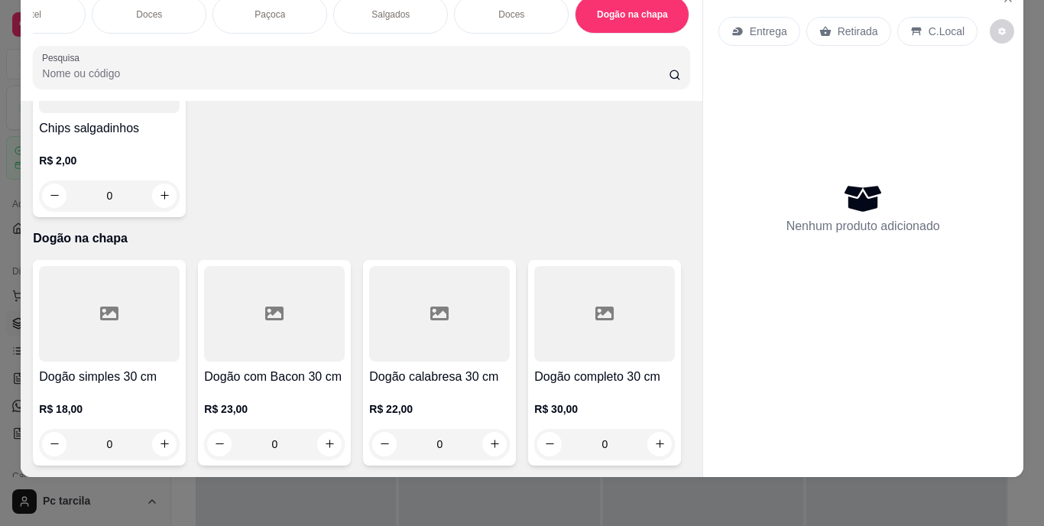
click at [489, 429] on div "0" at bounding box center [439, 444] width 141 height 31
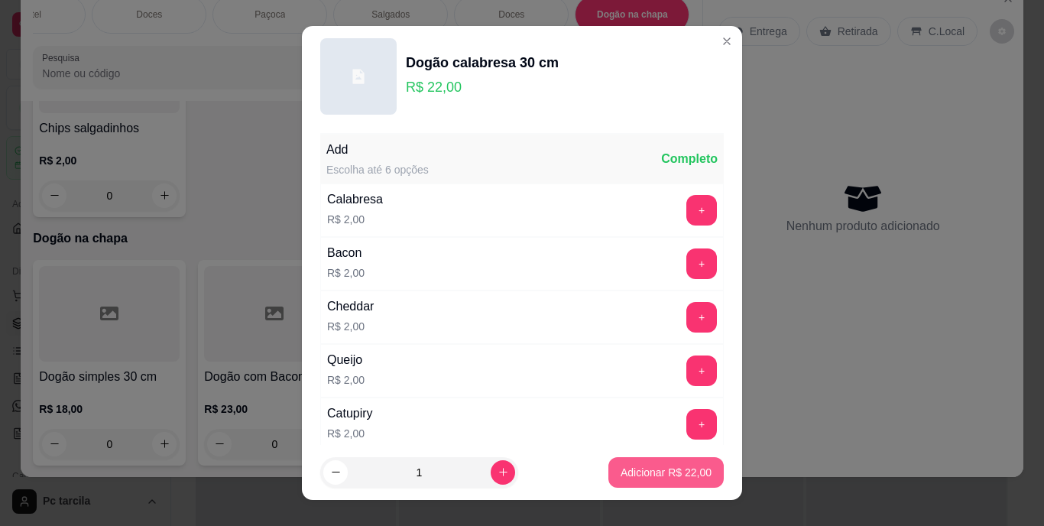
click at [631, 472] on p "Adicionar R$ 22,00" at bounding box center [666, 472] width 91 height 15
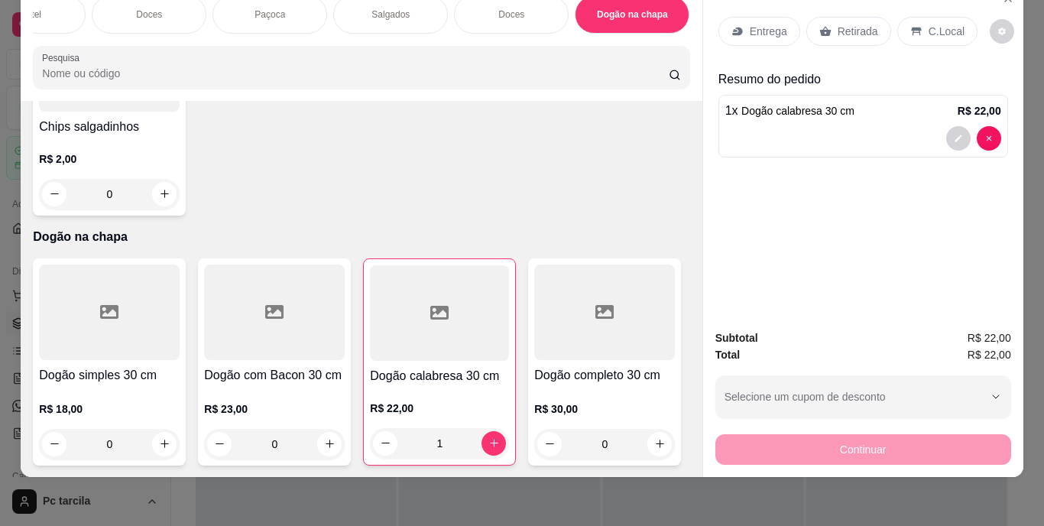
click at [822, 25] on icon at bounding box center [825, 31] width 12 height 12
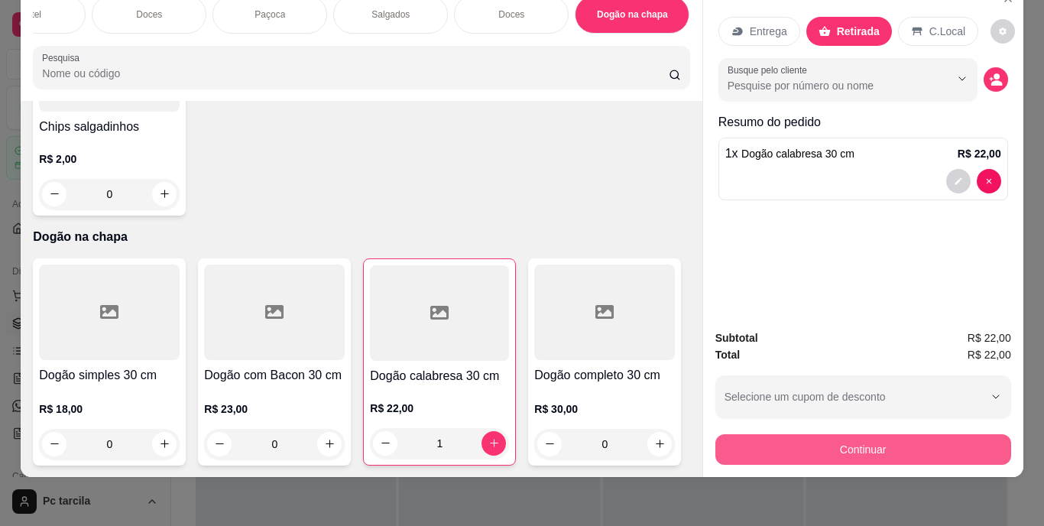
click at [800, 435] on button "Continuar" at bounding box center [863, 449] width 296 height 31
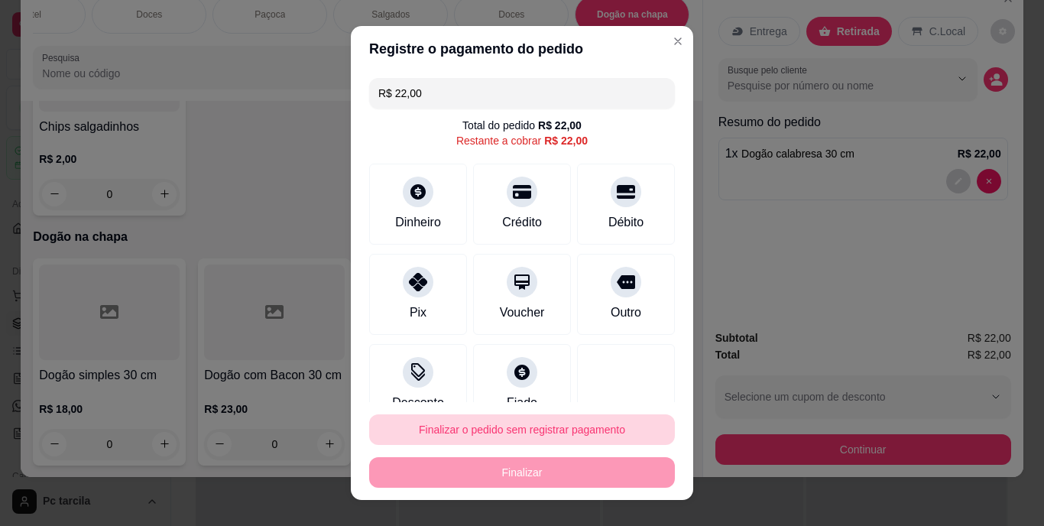
click at [531, 430] on button "Finalizar o pedido sem registrar pagamento" at bounding box center [522, 429] width 306 height 31
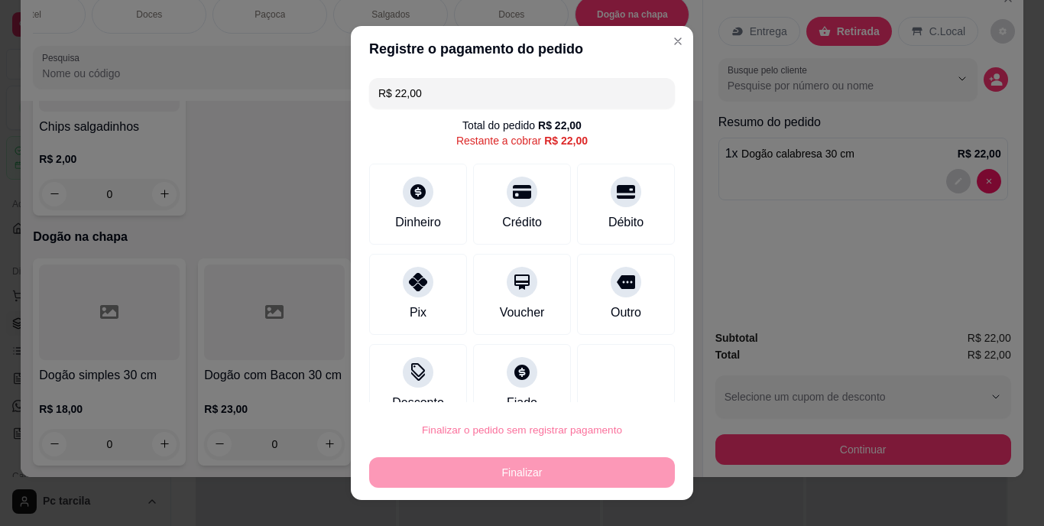
click at [621, 381] on button "Confirmar" at bounding box center [610, 386] width 57 height 24
type input "0"
type input "R$ 0,00"
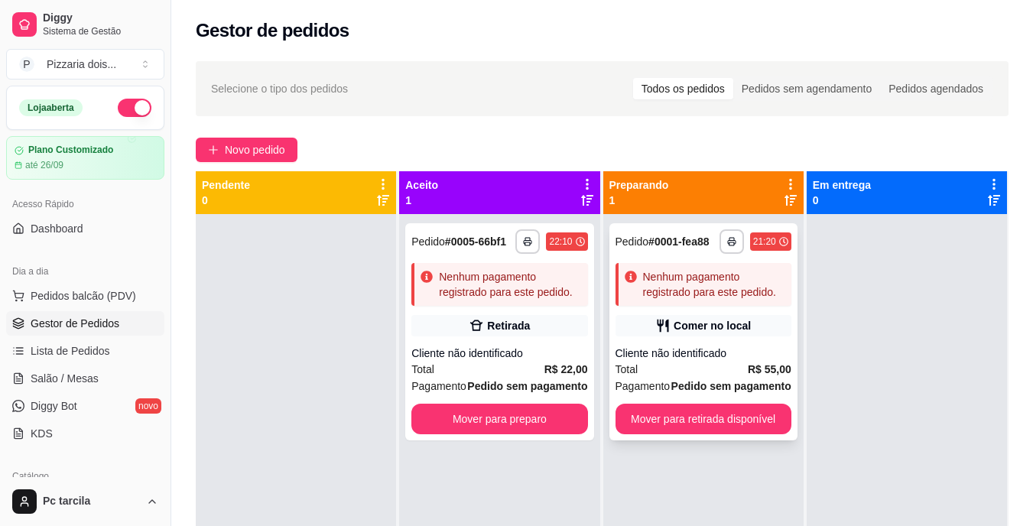
click at [657, 330] on icon at bounding box center [662, 326] width 11 height 13
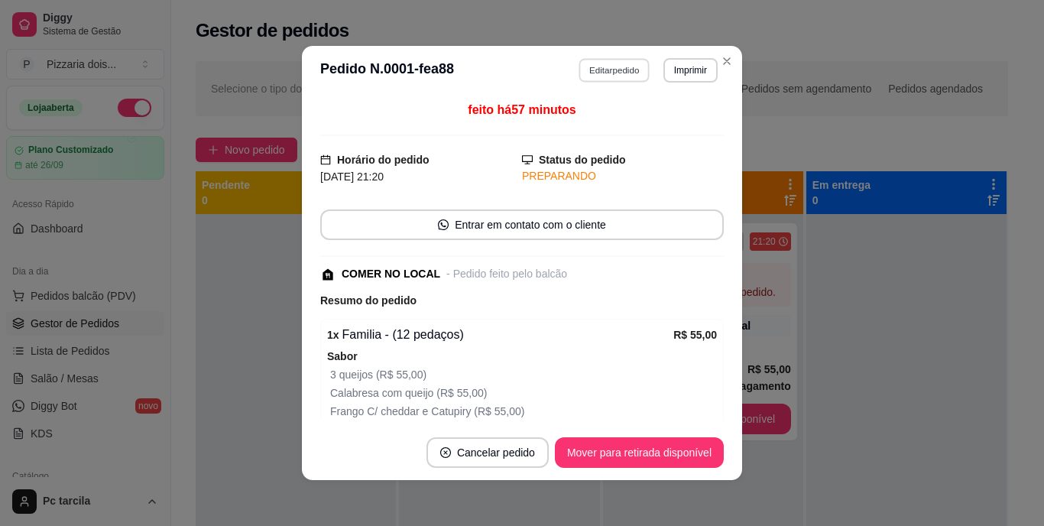
click at [609, 70] on button "Editar pedido" at bounding box center [614, 70] width 71 height 24
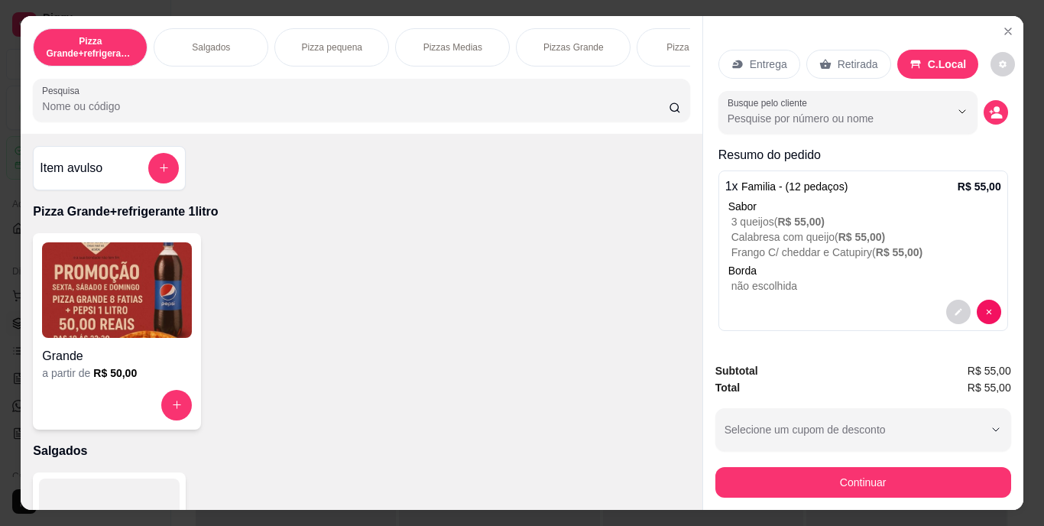
click at [484, 60] on div "Pizzas Medias" at bounding box center [452, 47] width 115 height 38
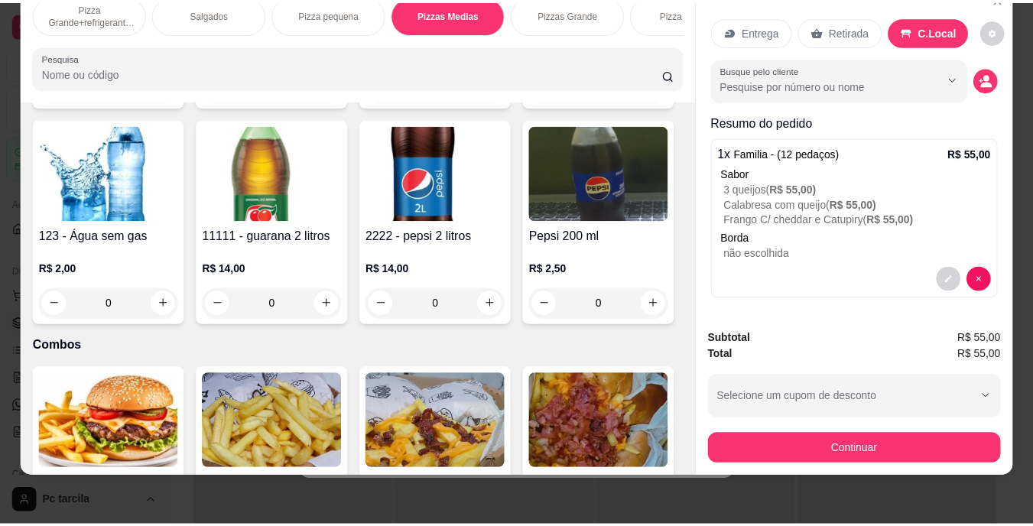
scroll to position [2095, 0]
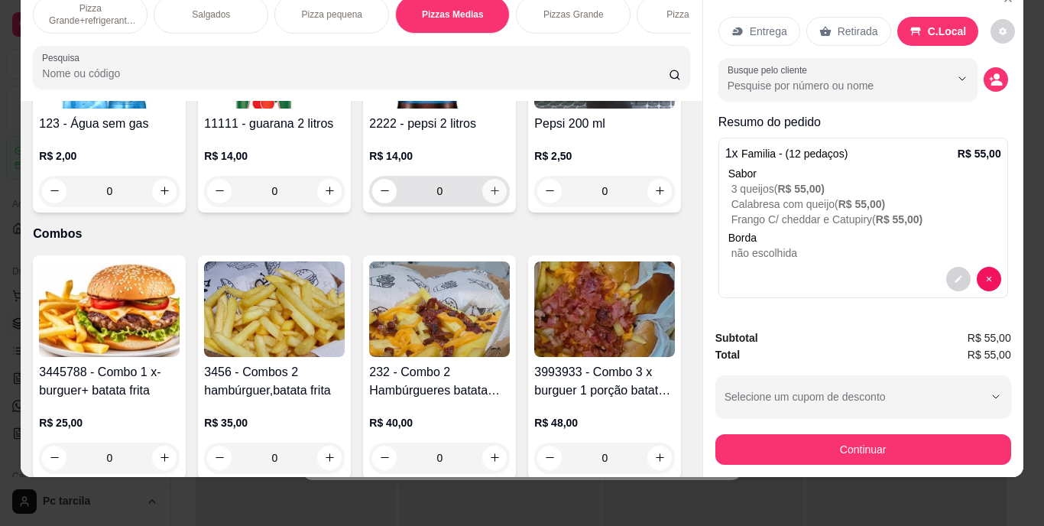
click at [489, 196] on icon "increase-product-quantity" at bounding box center [494, 190] width 11 height 11
type input "1"
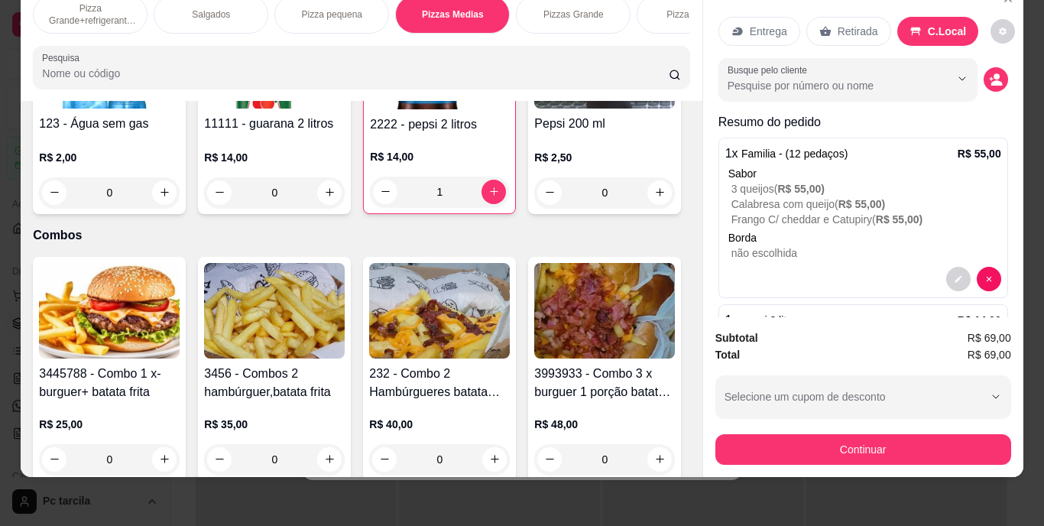
click at [766, 25] on p "Entrega" at bounding box center [768, 31] width 37 height 15
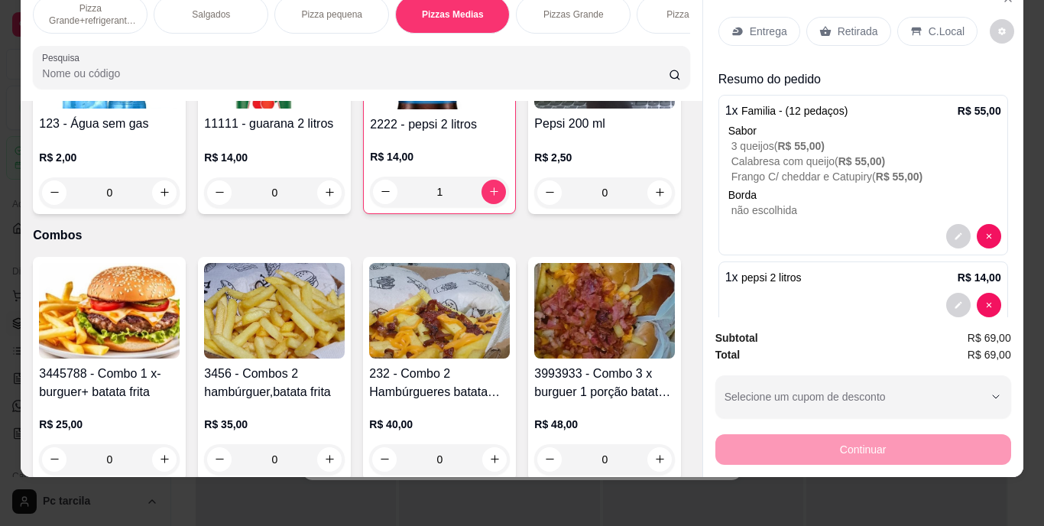
click at [929, 24] on p "C.Local" at bounding box center [947, 31] width 36 height 15
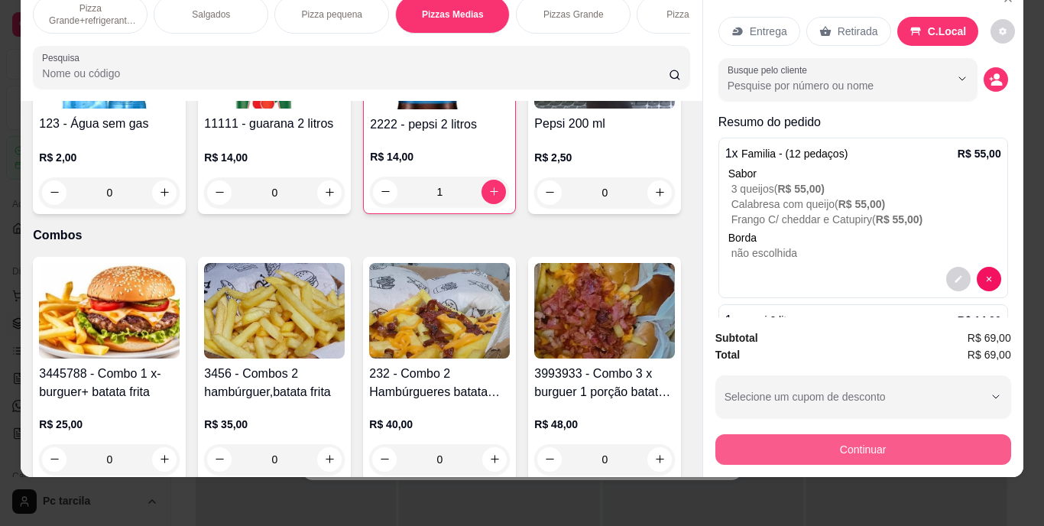
click at [806, 440] on button "Continuar" at bounding box center [863, 449] width 296 height 31
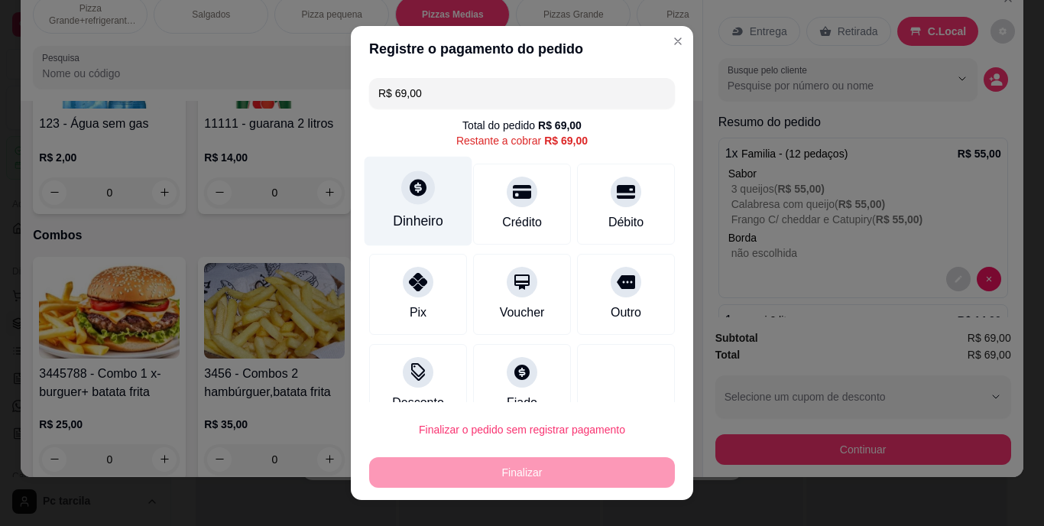
click at [426, 202] on div "Dinheiro" at bounding box center [419, 201] width 108 height 89
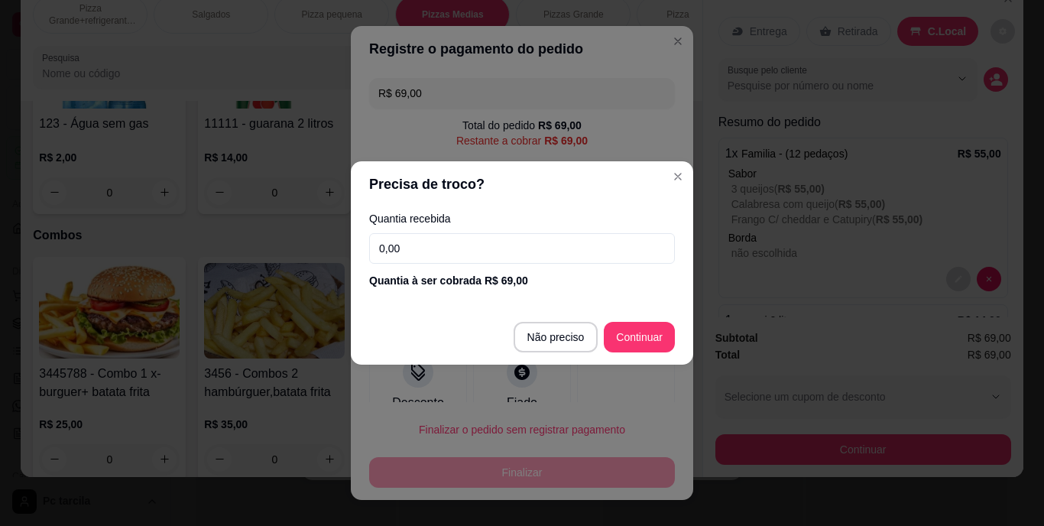
click at [479, 244] on input "0,00" at bounding box center [522, 248] width 306 height 31
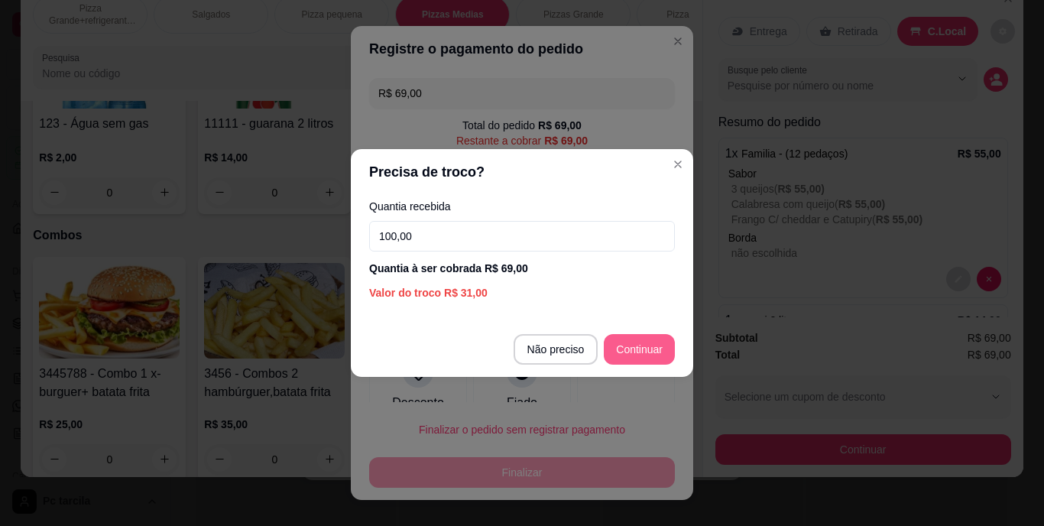
type input "100,00"
type input "R$ 0,00"
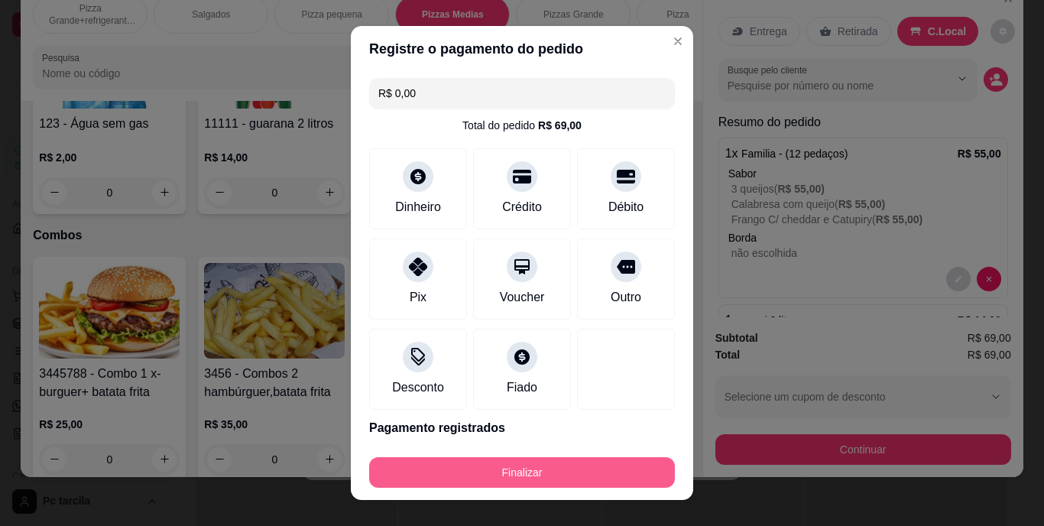
click at [557, 477] on button "Finalizar" at bounding box center [522, 472] width 306 height 31
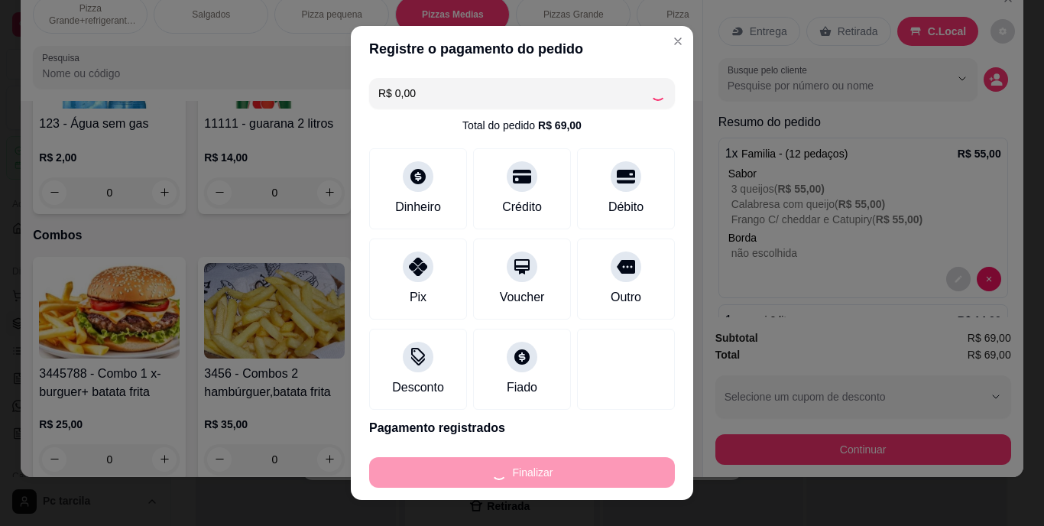
type input "0"
type input "-R$ 69,00"
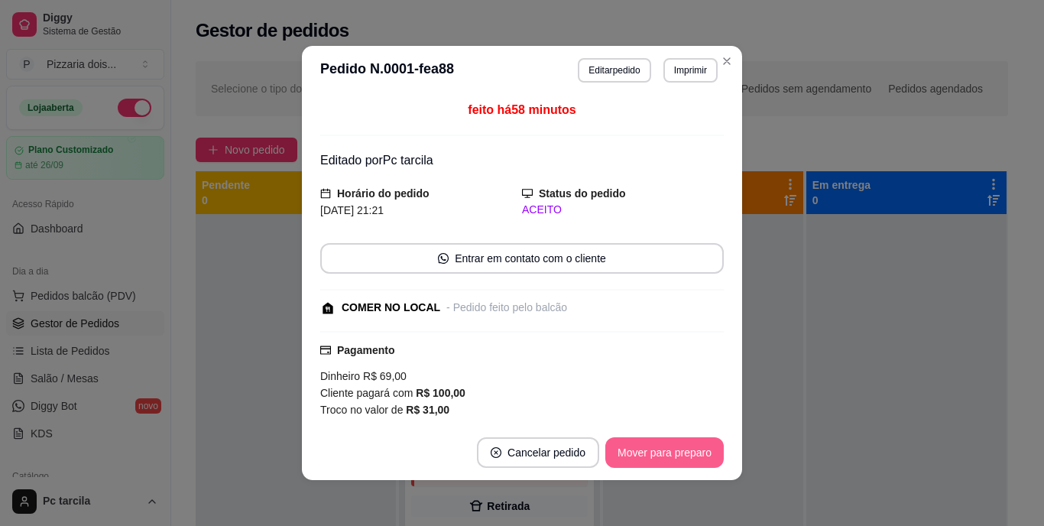
click at [691, 449] on button "Mover para preparo" at bounding box center [664, 452] width 118 height 31
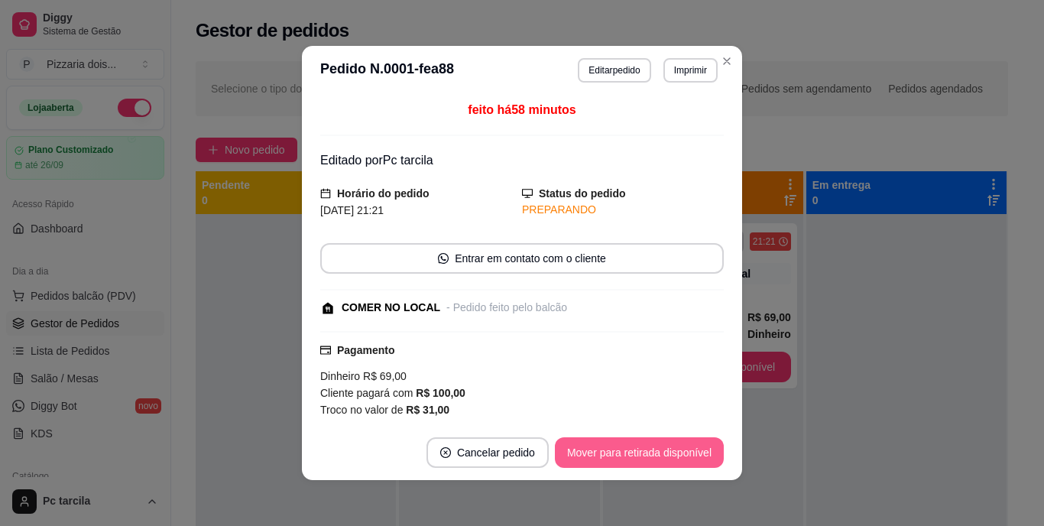
click at [691, 449] on button "Mover para retirada disponível" at bounding box center [639, 452] width 169 height 31
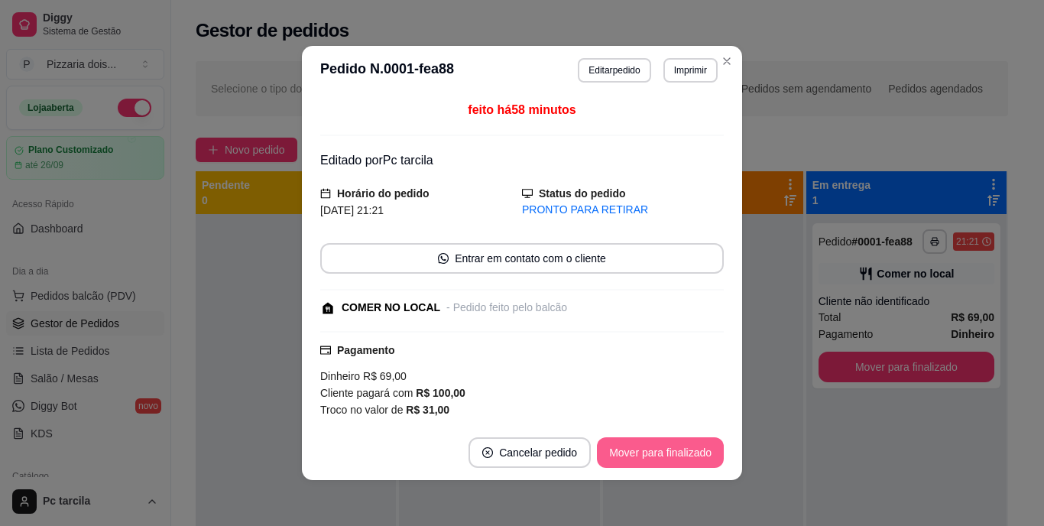
click at [691, 449] on button "Mover para finalizado" at bounding box center [660, 452] width 127 height 31
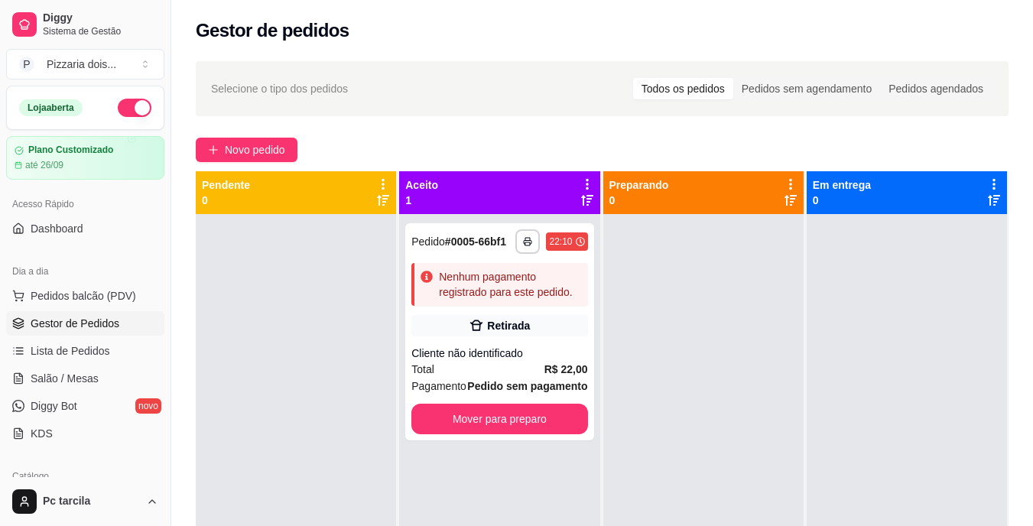
click at [739, 360] on div at bounding box center [703, 477] width 200 height 526
click at [560, 342] on div "**********" at bounding box center [499, 331] width 188 height 217
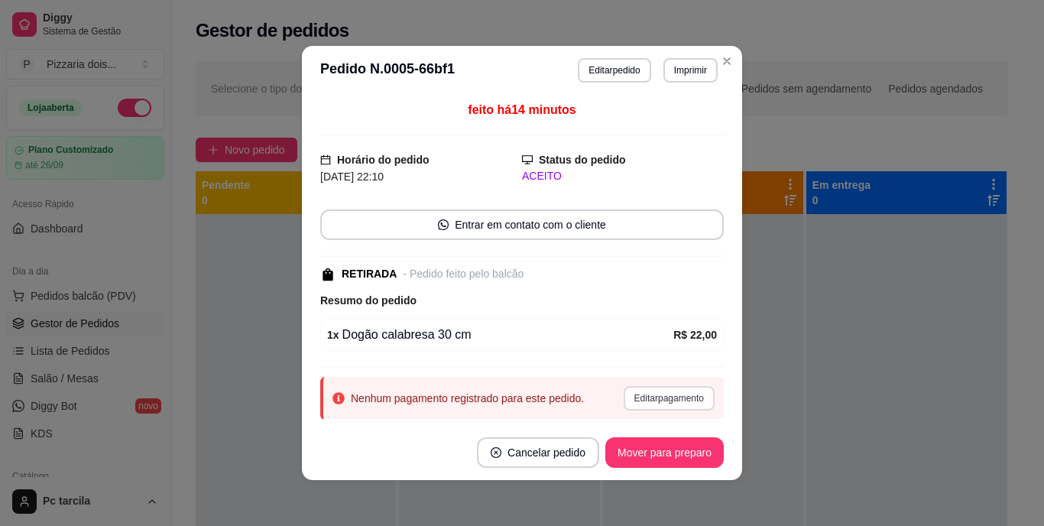
click at [662, 404] on button "Editar pagamento" at bounding box center [669, 398] width 91 height 24
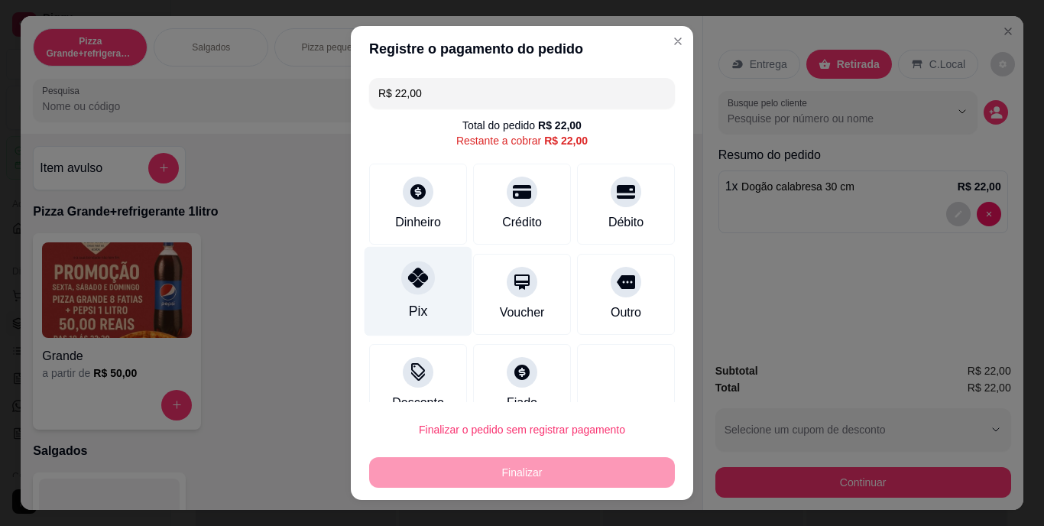
click at [425, 293] on div "Pix" at bounding box center [419, 291] width 108 height 89
type input "R$ 0,00"
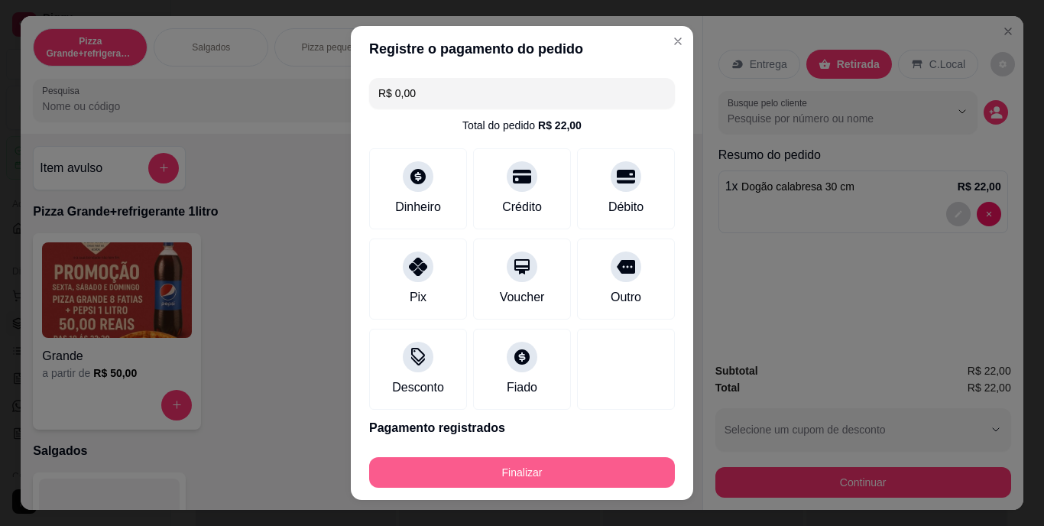
click at [468, 459] on button "Finalizar" at bounding box center [522, 472] width 306 height 31
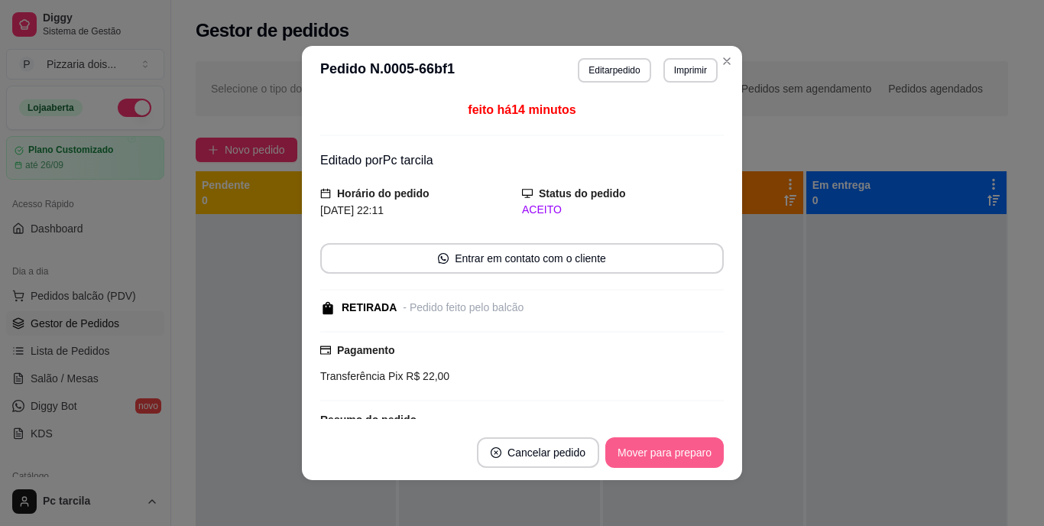
click at [632, 456] on button "Mover para preparo" at bounding box center [664, 452] width 118 height 31
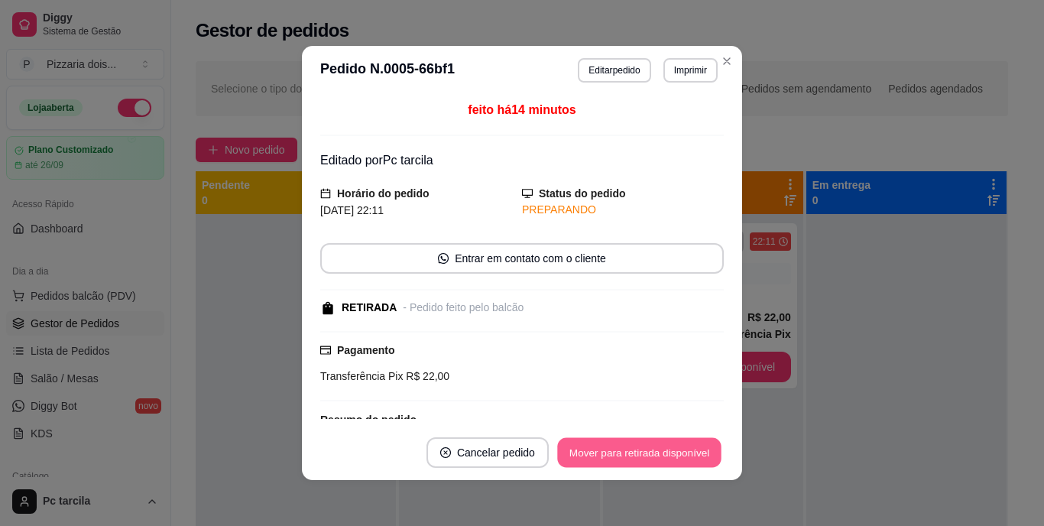
click at [632, 456] on button "Mover para retirada disponível" at bounding box center [639, 453] width 164 height 30
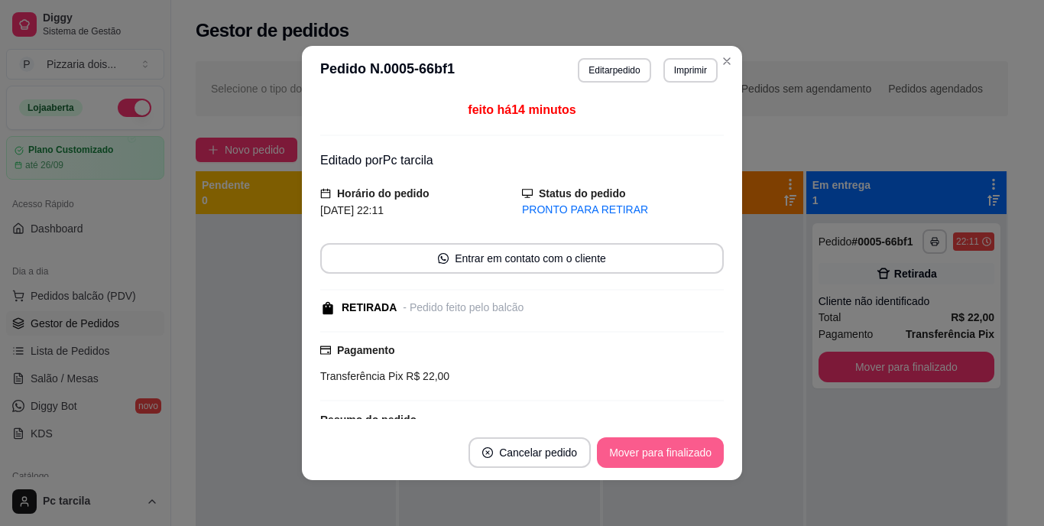
click at [632, 456] on button "Mover para finalizado" at bounding box center [660, 452] width 127 height 31
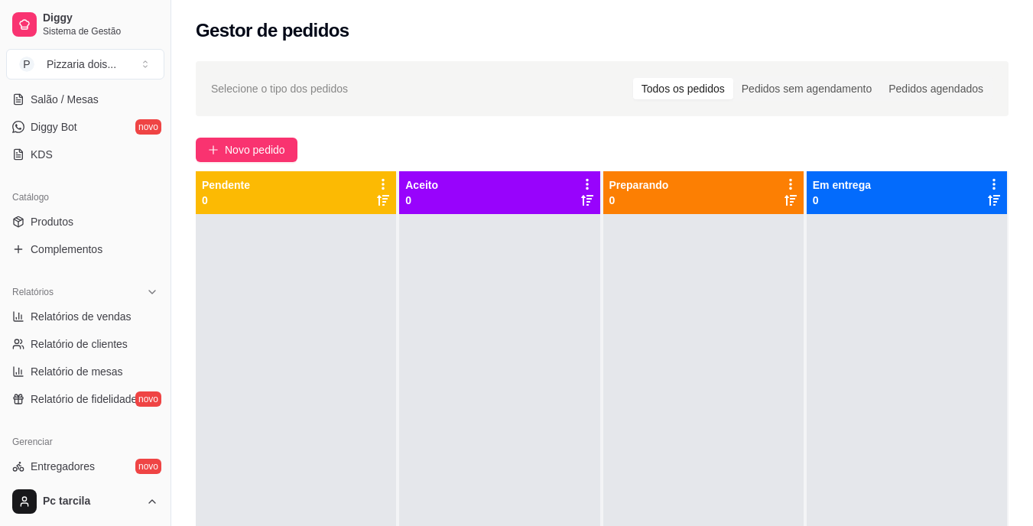
scroll to position [306, 0]
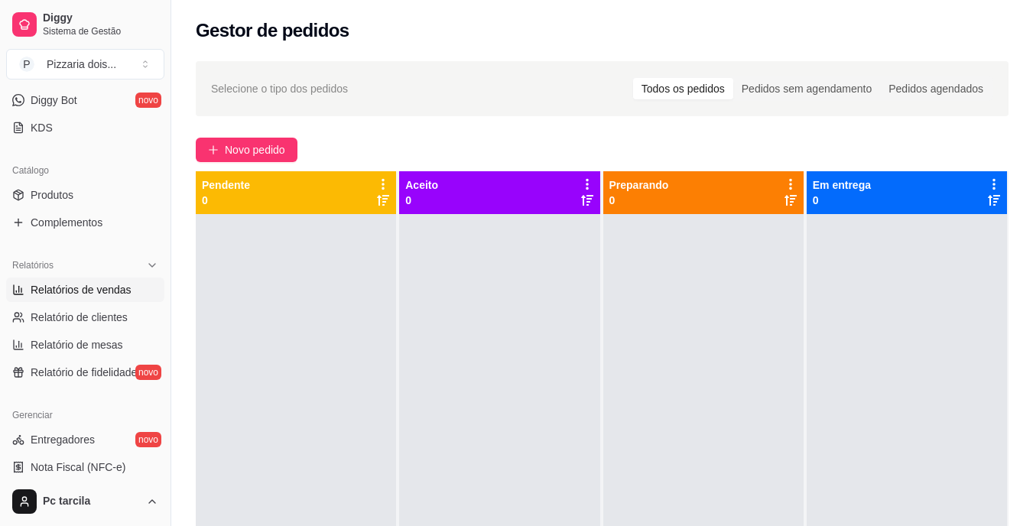
click at [89, 283] on span "Relatórios de vendas" at bounding box center [81, 289] width 101 height 15
select select "ALL"
select select "0"
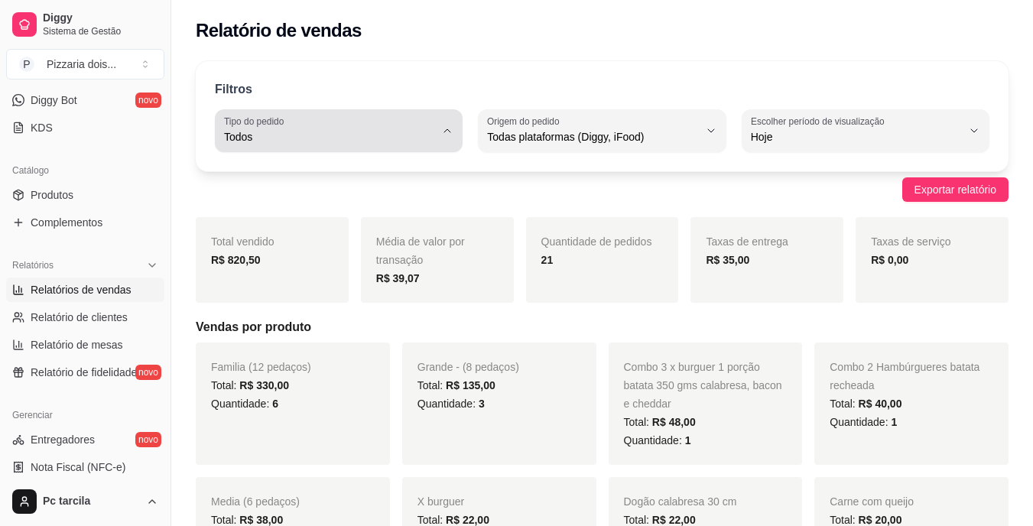
click at [436, 141] on button "Tipo do pedido Todos" at bounding box center [339, 130] width 248 height 43
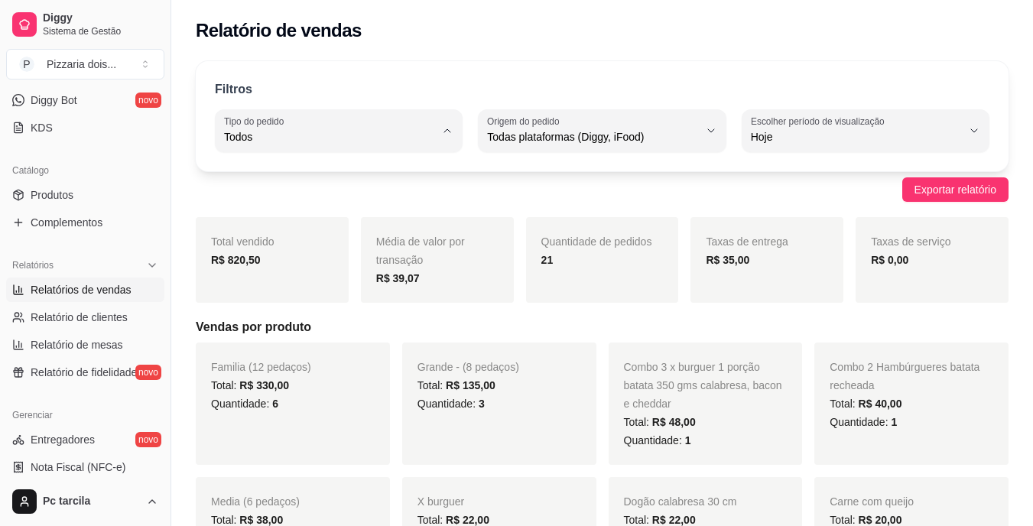
click at [390, 206] on span "Entrega" at bounding box center [332, 198] width 200 height 15
type input "DELIVERY"
select select "DELIVERY"
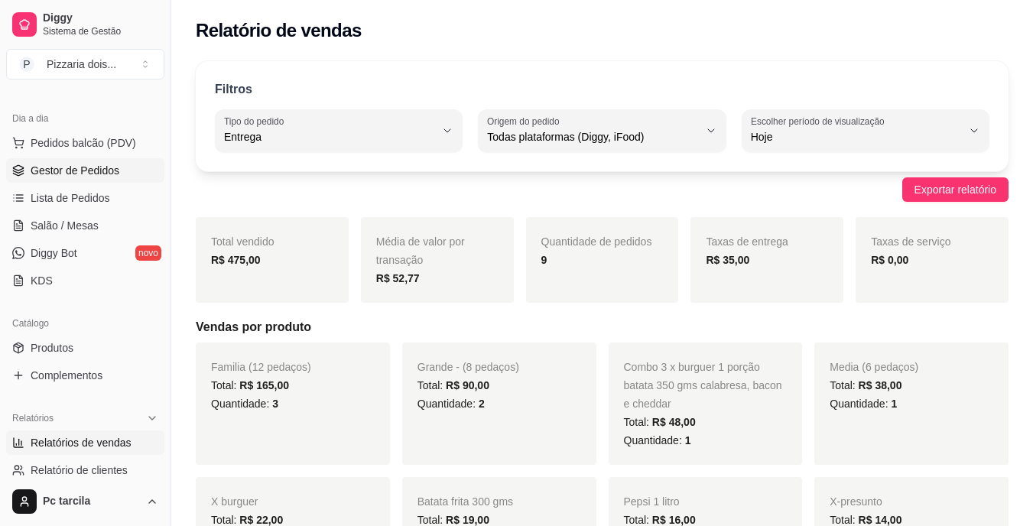
click at [97, 166] on span "Gestor de Pedidos" at bounding box center [75, 170] width 89 height 15
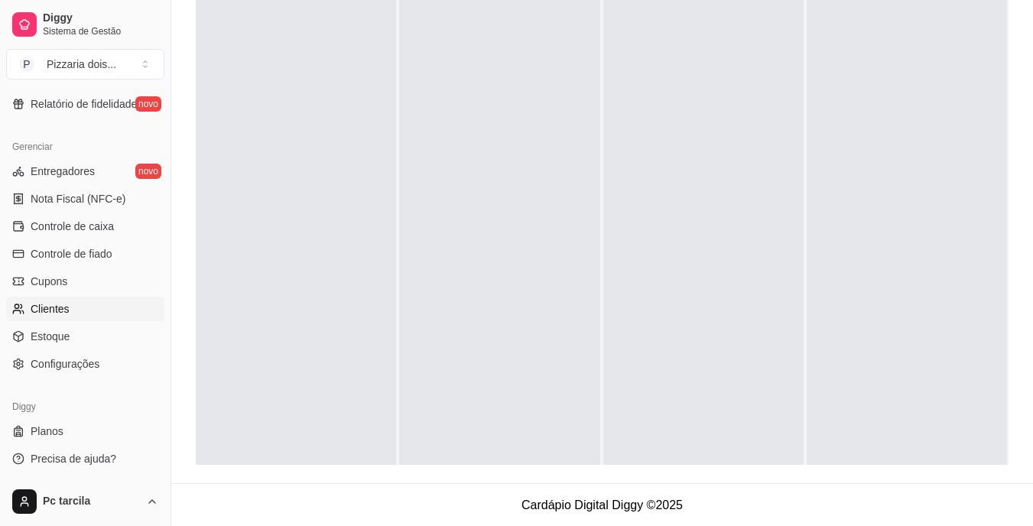
scroll to position [233, 0]
click at [89, 235] on link "Controle de caixa" at bounding box center [85, 226] width 158 height 24
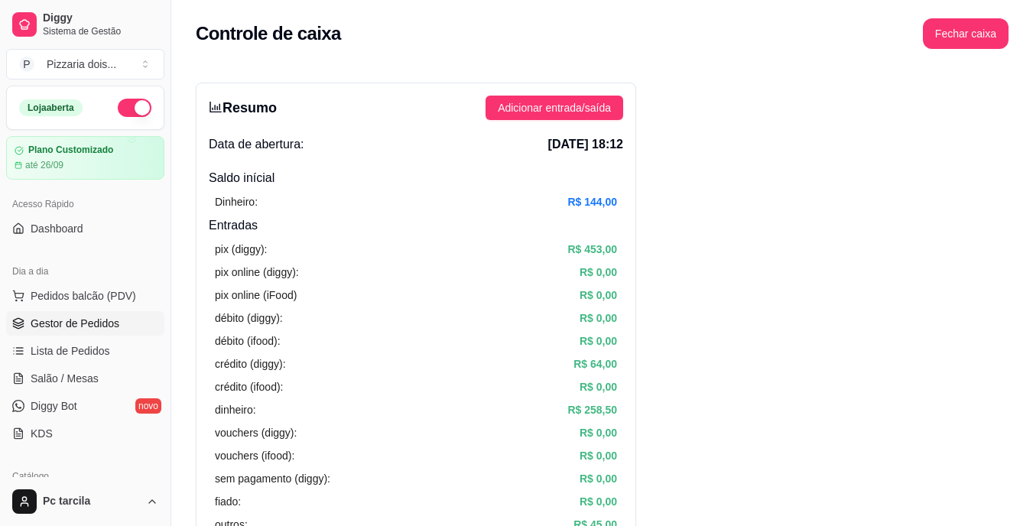
click at [66, 323] on span "Gestor de Pedidos" at bounding box center [75, 323] width 89 height 15
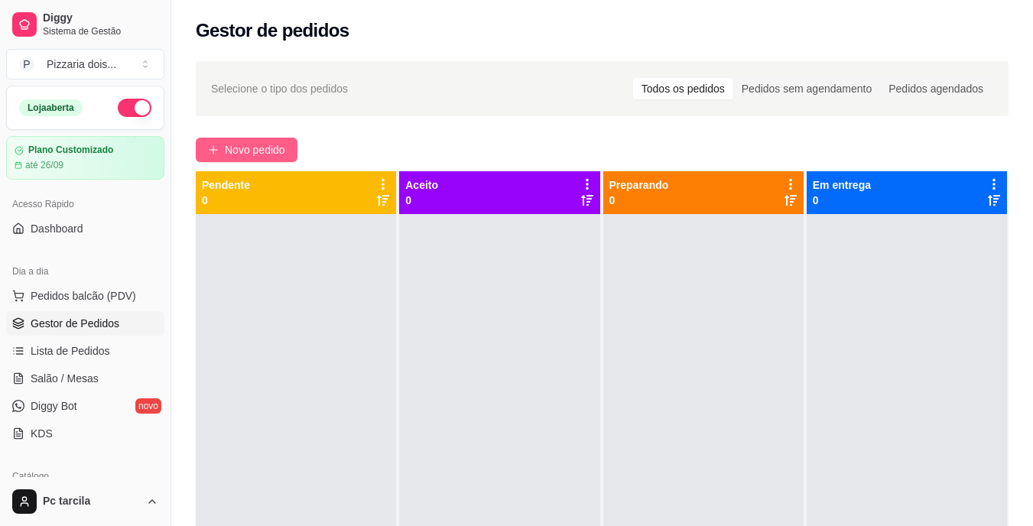
click at [219, 144] on button "Novo pedido" at bounding box center [247, 150] width 102 height 24
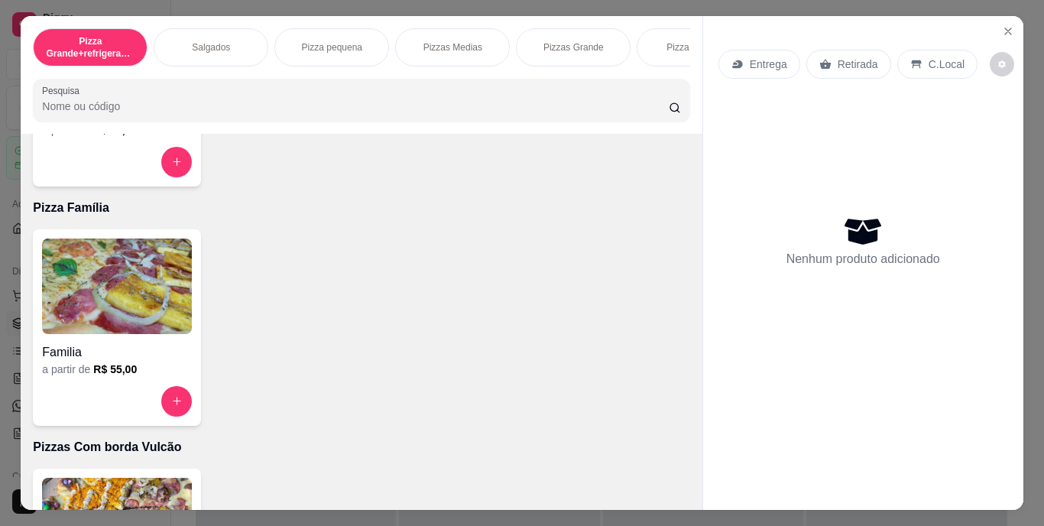
scroll to position [1376, 0]
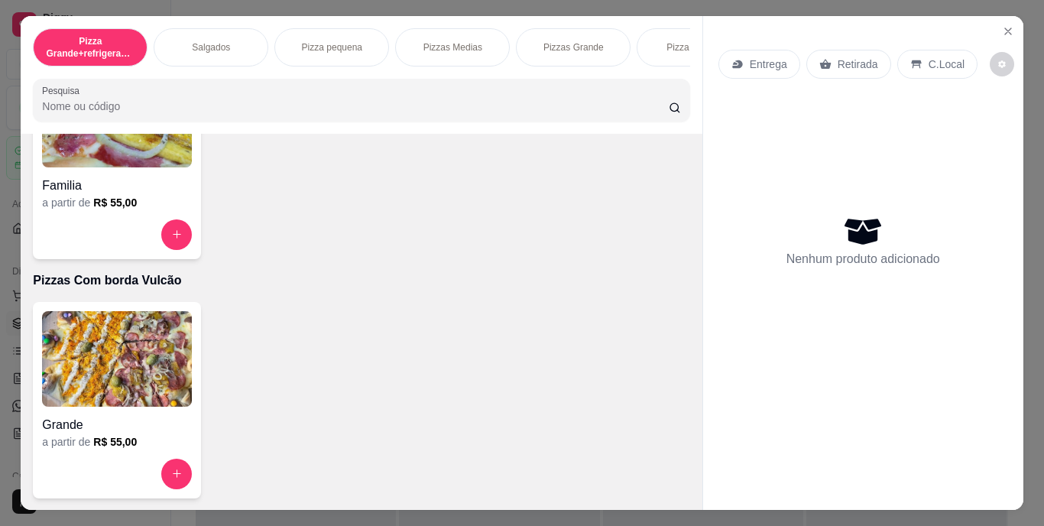
click at [99, 240] on div at bounding box center [117, 234] width 150 height 31
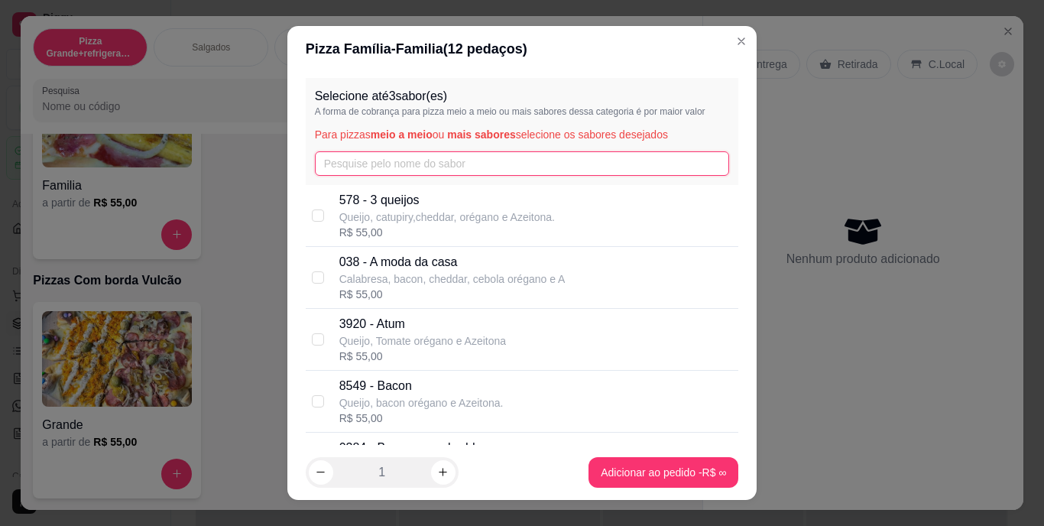
click at [442, 166] on input "text" at bounding box center [522, 163] width 415 height 24
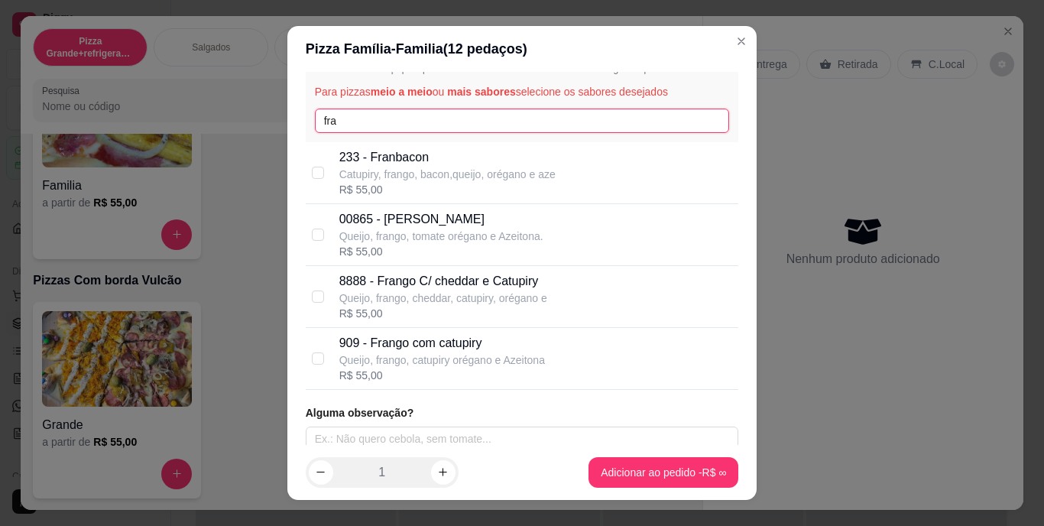
scroll to position [55, 0]
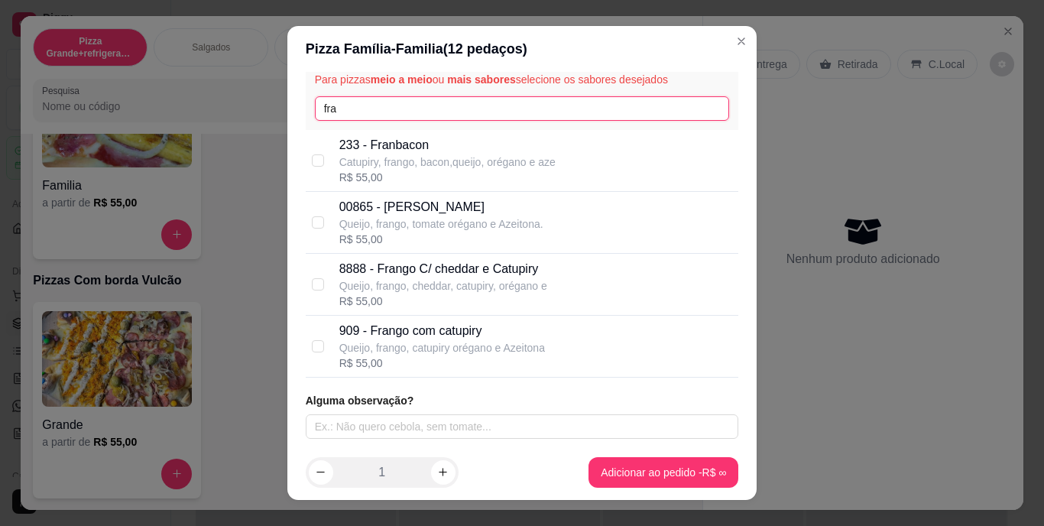
type input "fra"
click at [410, 326] on p "909 - Frango com catupiry" at bounding box center [442, 331] width 206 height 18
checkbox input "true"
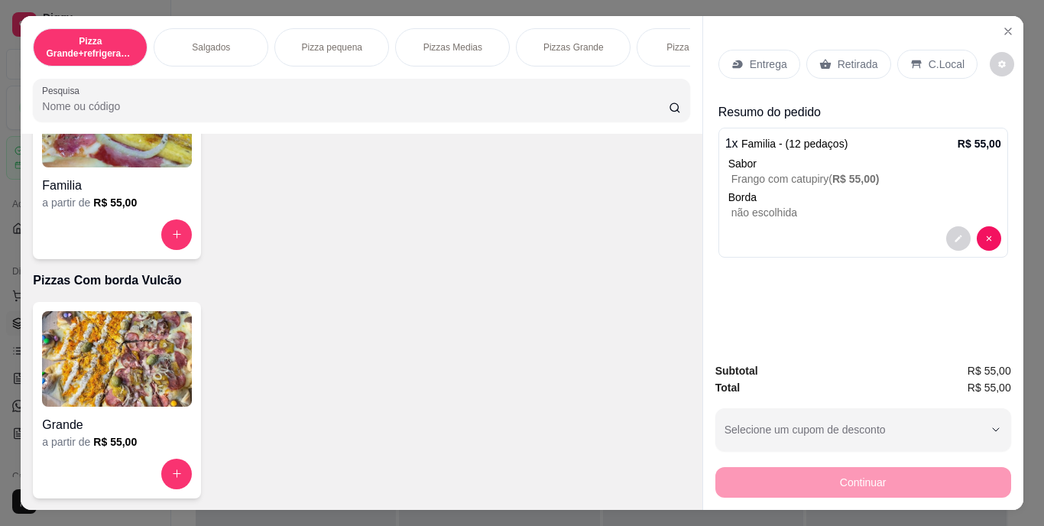
click at [770, 69] on div "Entrega" at bounding box center [760, 64] width 82 height 29
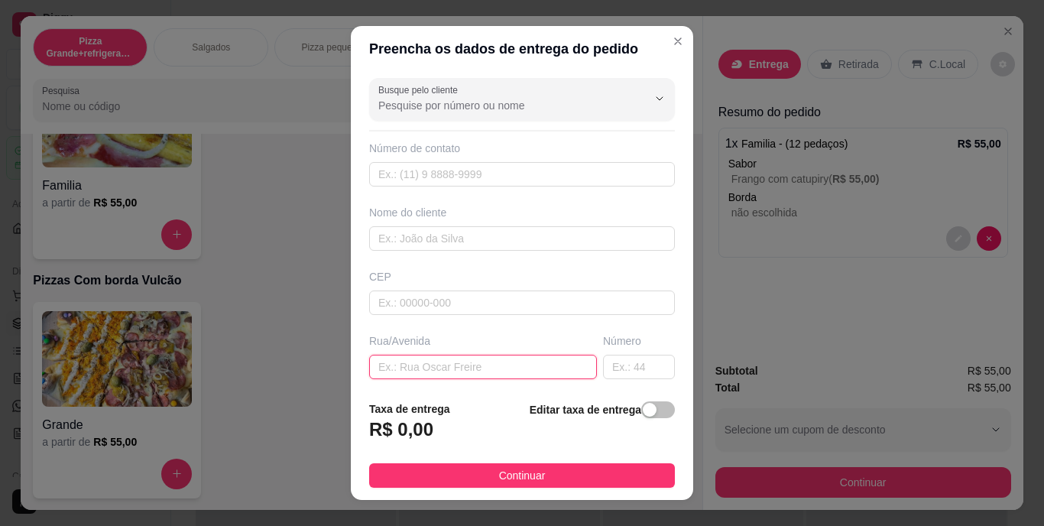
click at [419, 372] on input "text" at bounding box center [483, 367] width 228 height 24
